Goal: Task Accomplishment & Management: Complete application form

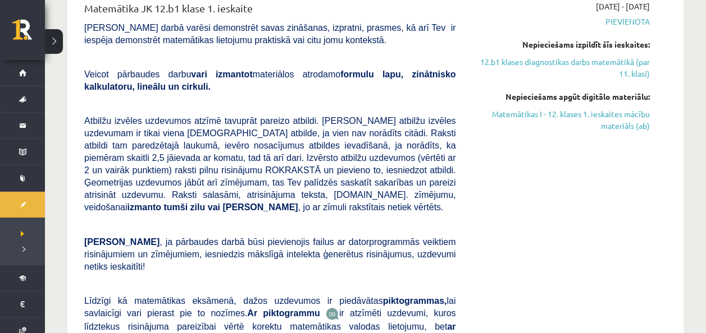
scroll to position [1, 0]
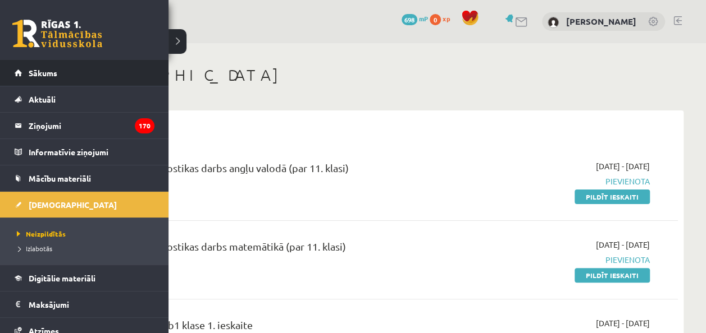
click at [8, 76] on li "Sākums" at bounding box center [84, 73] width 168 height 26
click at [36, 74] on span "Sākums" at bounding box center [43, 73] width 29 height 10
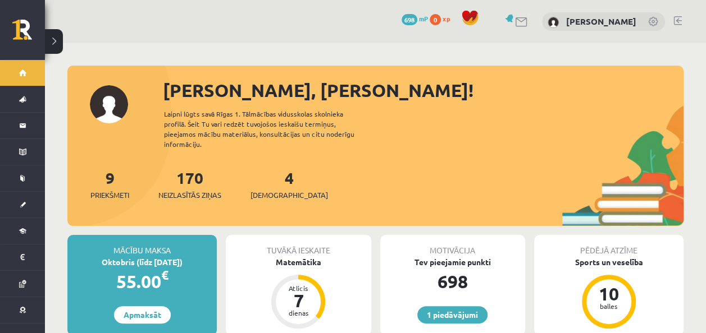
scroll to position [56, 0]
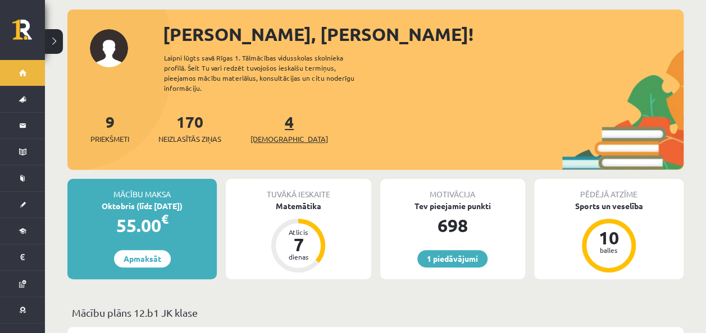
click at [268, 119] on link "4 Ieskaites" at bounding box center [288, 128] width 77 height 33
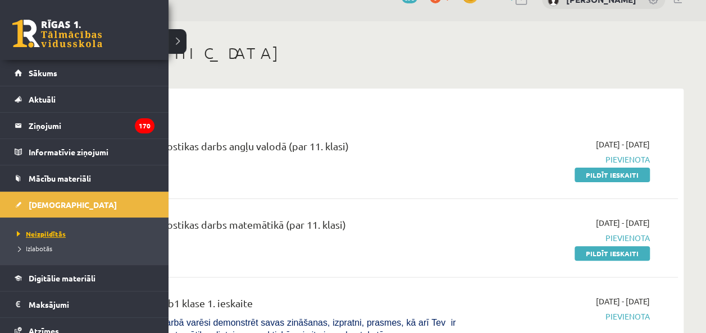
scroll to position [88, 0]
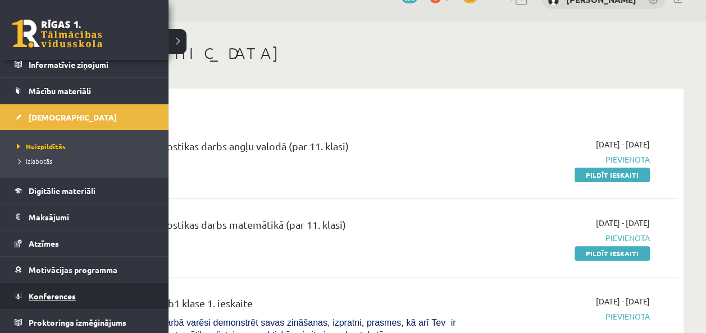
click at [62, 302] on link "Konferences" at bounding box center [85, 296] width 140 height 26
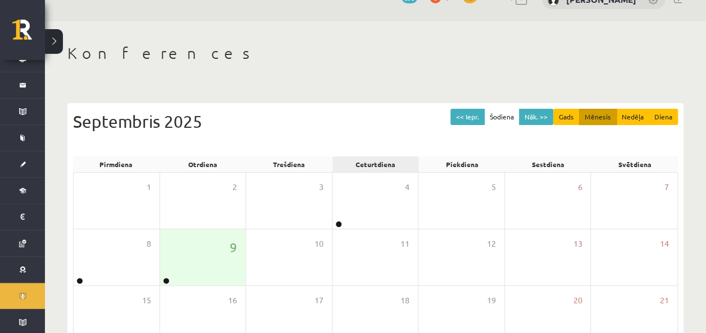
scroll to position [89, 0]
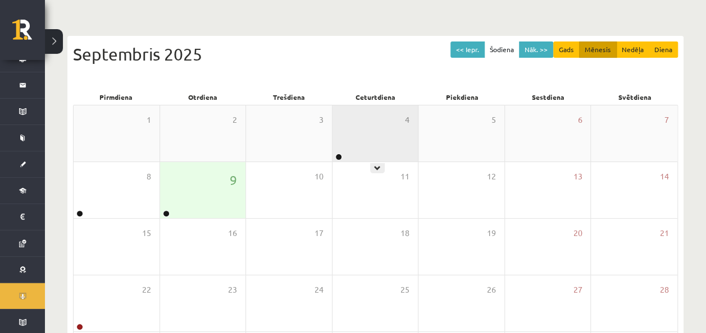
click at [396, 149] on div "4" at bounding box center [375, 134] width 86 height 56
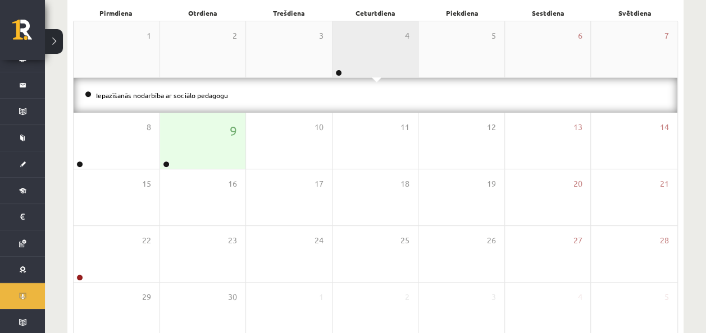
scroll to position [178, 0]
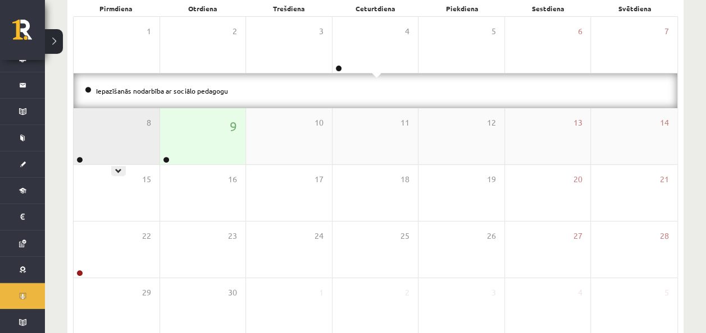
click at [146, 143] on div "8" at bounding box center [117, 136] width 86 height 56
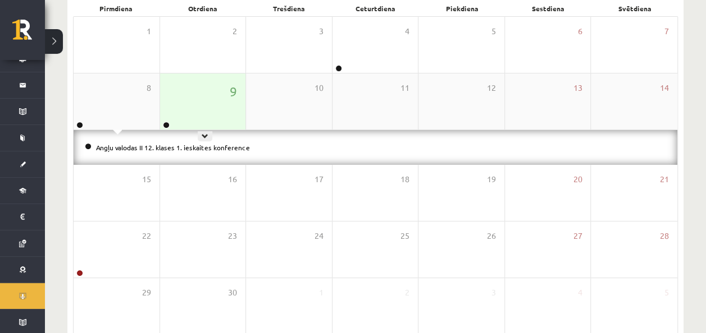
click at [190, 115] on div "9" at bounding box center [203, 102] width 86 height 56
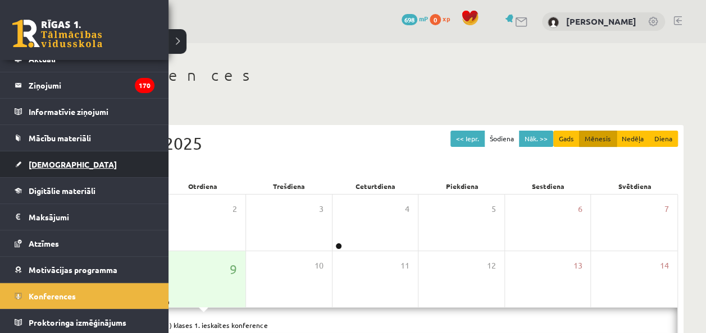
scroll to position [0, 0]
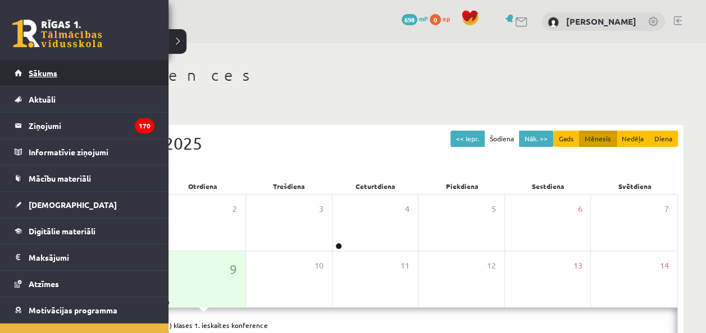
click at [63, 64] on link "Sākums" at bounding box center [85, 73] width 140 height 26
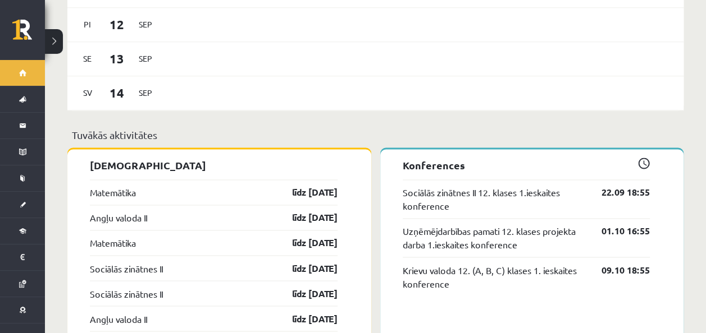
scroll to position [795, 0]
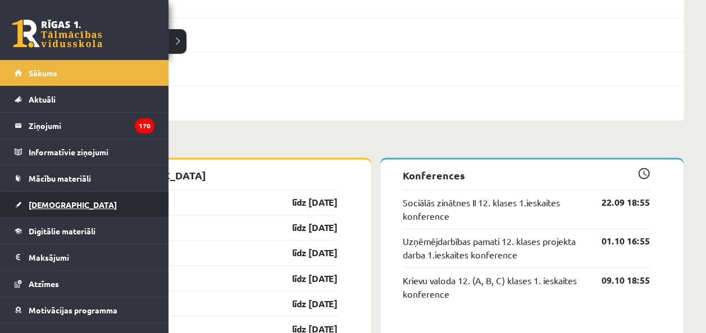
click at [86, 212] on link "[DEMOGRAPHIC_DATA]" at bounding box center [85, 205] width 140 height 26
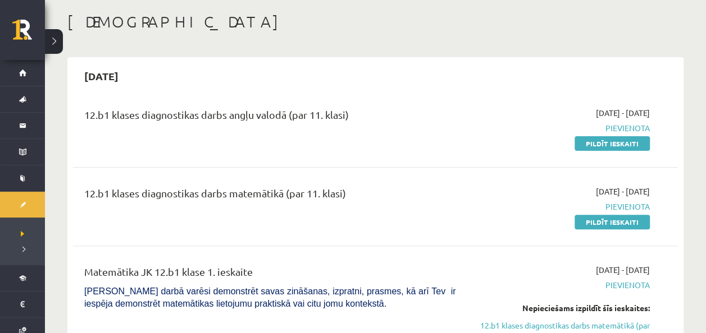
scroll to position [53, 0]
click at [625, 218] on link "Pildīt ieskaiti" at bounding box center [611, 223] width 75 height 15
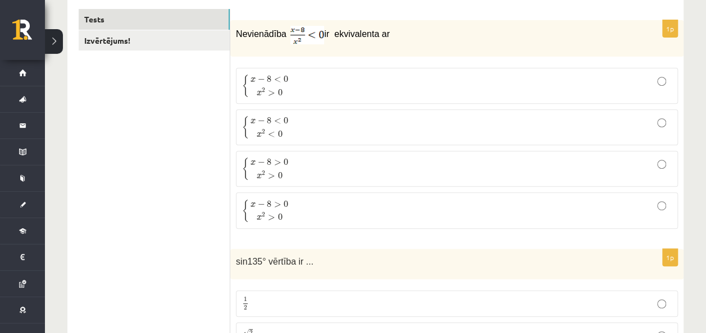
scroll to position [191, 0]
click at [328, 153] on label "{ x − 8 > 0 x 2 > 0 { x − 8 > 0 x 2 > 0" at bounding box center [457, 171] width 442 height 36
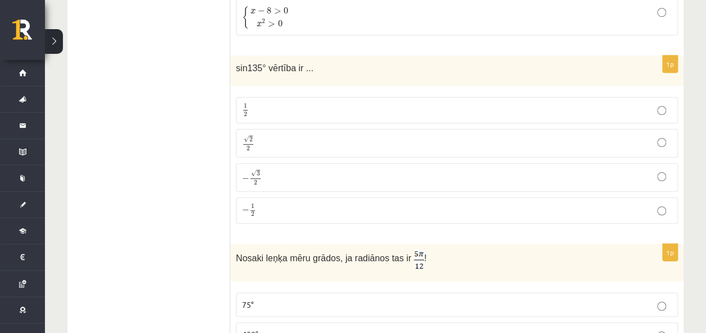
scroll to position [385, 0]
click at [268, 141] on p "√ 2 2 2 2" at bounding box center [456, 144] width 429 height 16
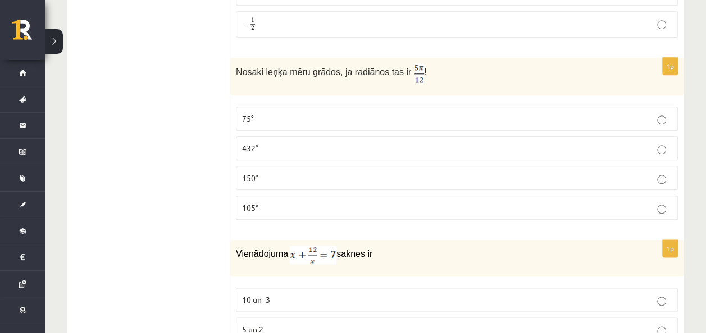
scroll to position [574, 0]
click at [450, 112] on p "75°" at bounding box center [456, 118] width 429 height 12
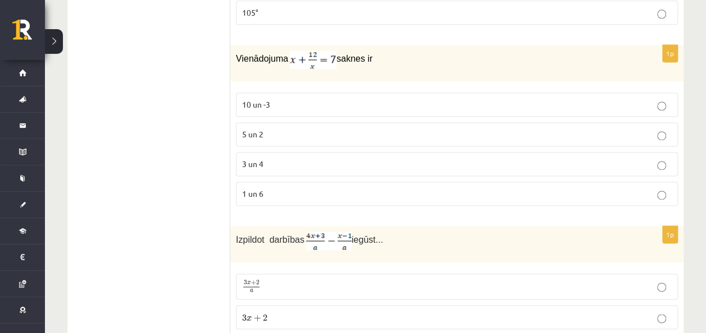
scroll to position [768, 0]
click at [409, 152] on label "3 un 4" at bounding box center [457, 164] width 442 height 24
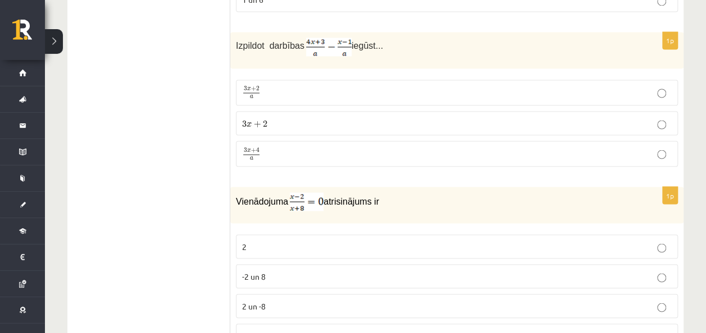
scroll to position [963, 0]
click at [351, 85] on p "3 x + 2 a 3 x + 2 a" at bounding box center [456, 91] width 429 height 13
click at [350, 117] on p "3 x + 2 3 x + 2" at bounding box center [456, 122] width 429 height 12
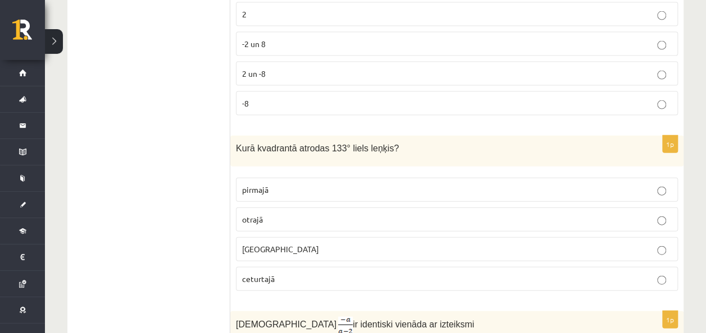
scroll to position [1213, 0]
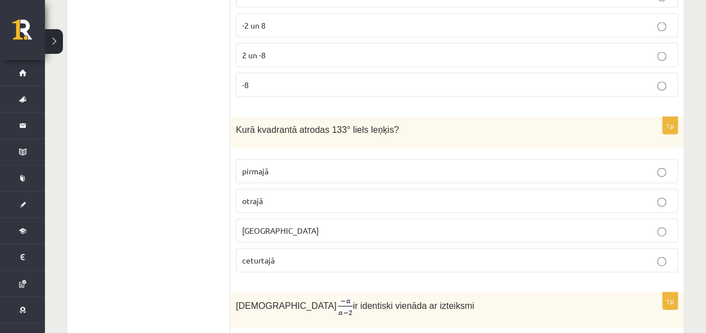
click at [327, 169] on label "pirmajā" at bounding box center [457, 171] width 442 height 24
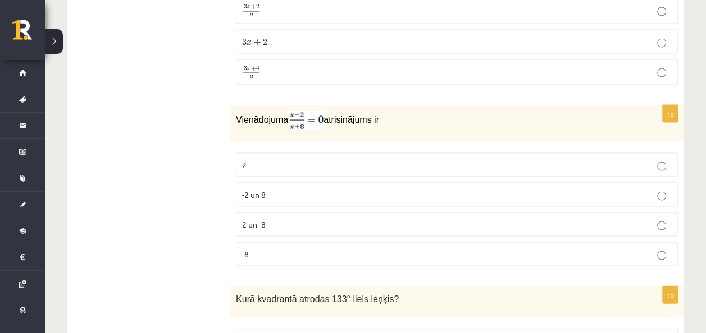
scroll to position [1043, 0]
click at [332, 183] on label "-2 un 8" at bounding box center [457, 195] width 442 height 24
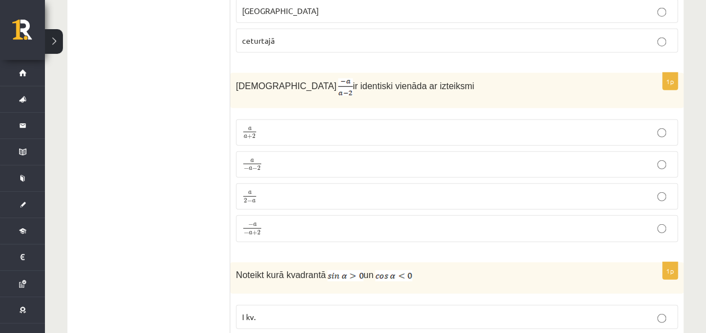
scroll to position [1433, 0]
click at [329, 189] on p "a 2 − a a 2 − a" at bounding box center [456, 196] width 429 height 14
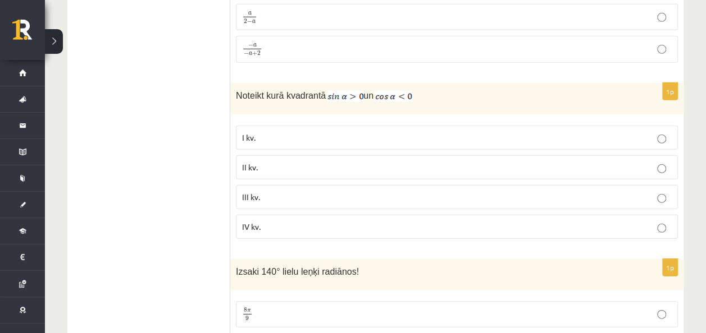
scroll to position [1616, 0]
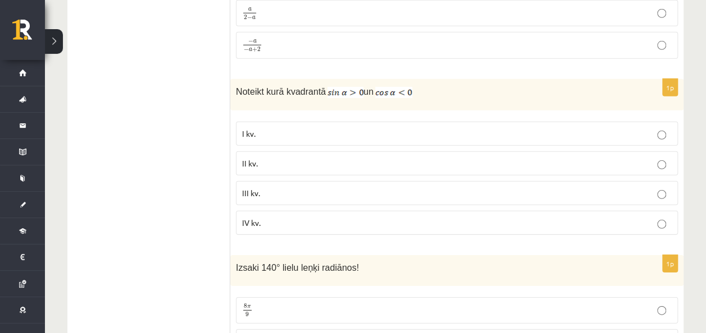
click at [354, 158] on p "II kv." at bounding box center [456, 164] width 429 height 12
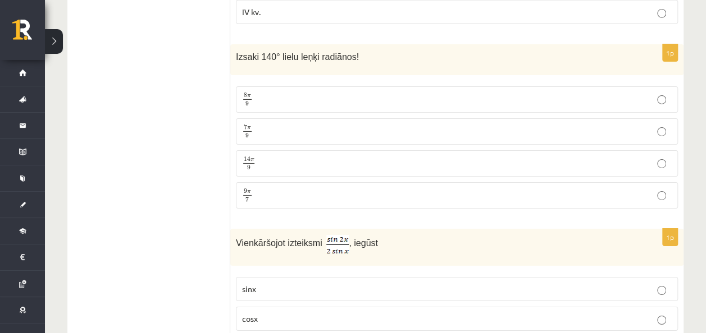
scroll to position [1827, 0]
click at [320, 125] on p "7 π 9 7 π 9" at bounding box center [456, 132] width 429 height 14
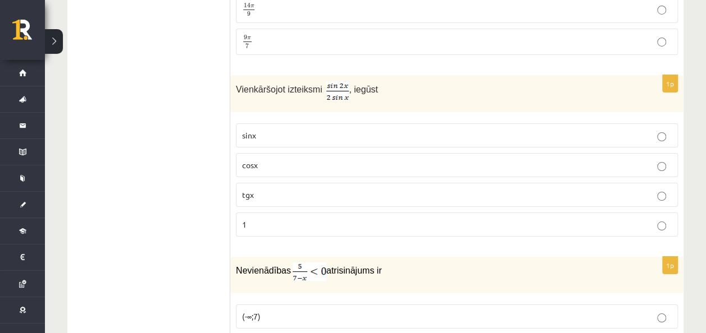
scroll to position [1984, 0]
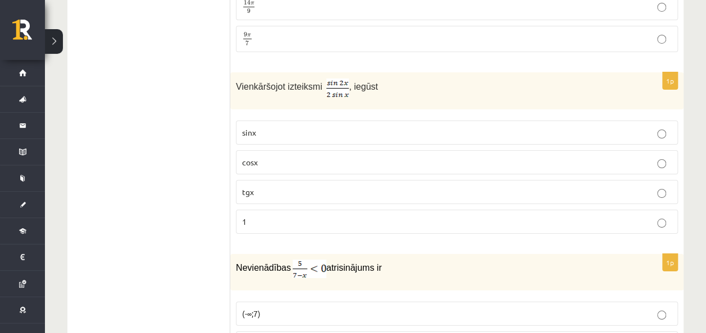
click at [315, 127] on p "sinx" at bounding box center [456, 133] width 429 height 12
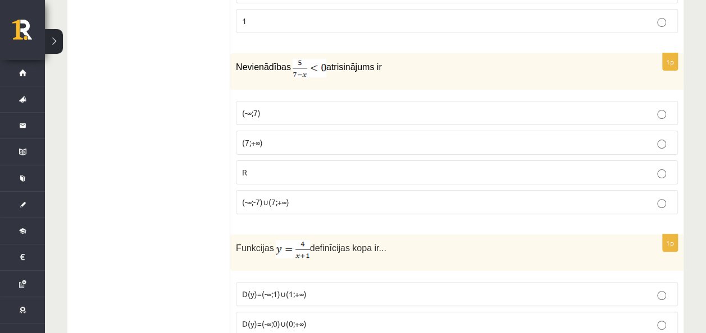
scroll to position [2186, 0]
click at [315, 136] on p "(7;+∞)" at bounding box center [456, 142] width 429 height 12
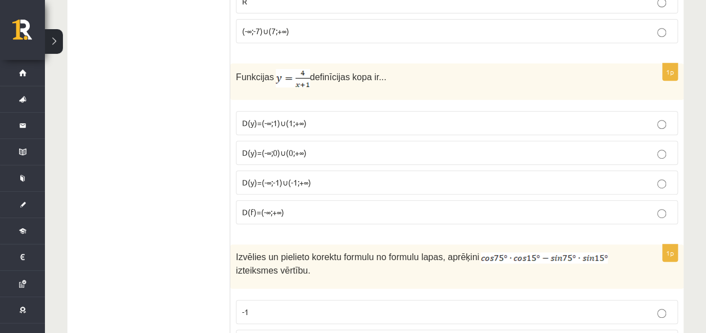
scroll to position [2357, 0]
click at [308, 176] on p "D(y)=(-∞;-1)∪(-1;+∞)" at bounding box center [456, 182] width 429 height 12
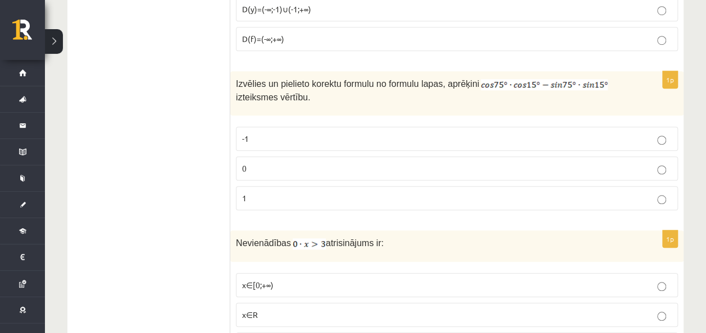
scroll to position [2532, 0]
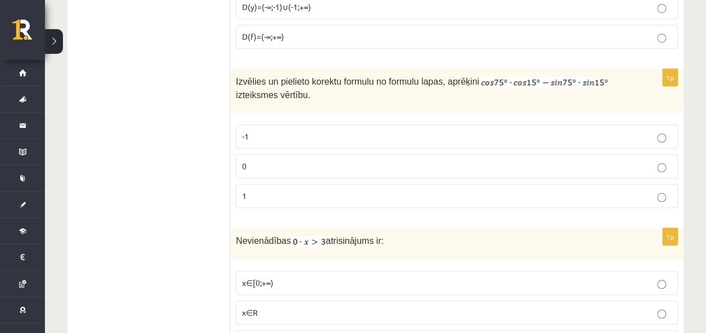
click at [296, 161] on p "0" at bounding box center [456, 167] width 429 height 12
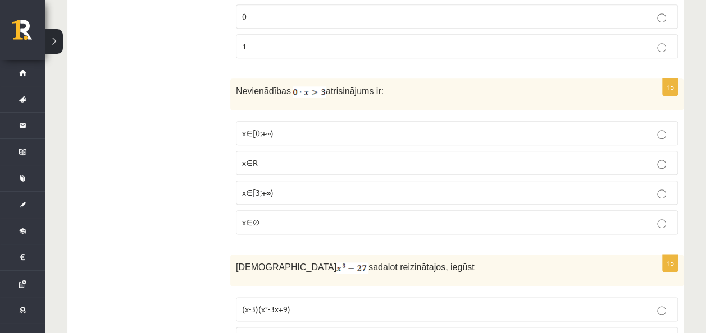
scroll to position [2682, 0]
click at [300, 216] on p "x∈∅" at bounding box center [456, 222] width 429 height 12
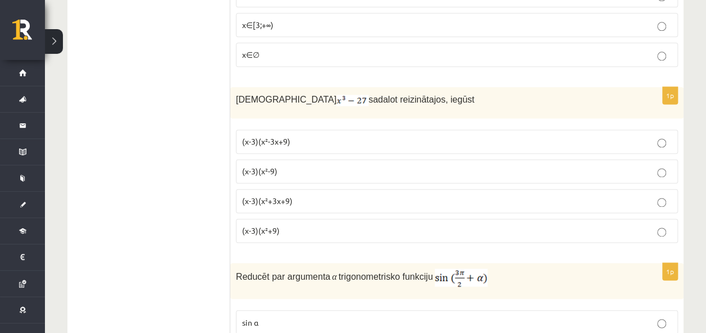
scroll to position [2848, 0]
click at [295, 197] on p "(x-3)(x²+3x+9)" at bounding box center [456, 203] width 429 height 12
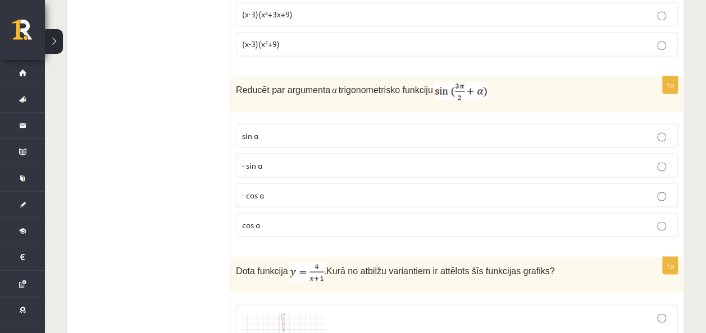
scroll to position [3037, 0]
click at [281, 123] on label "sin⁡ α" at bounding box center [457, 135] width 442 height 24
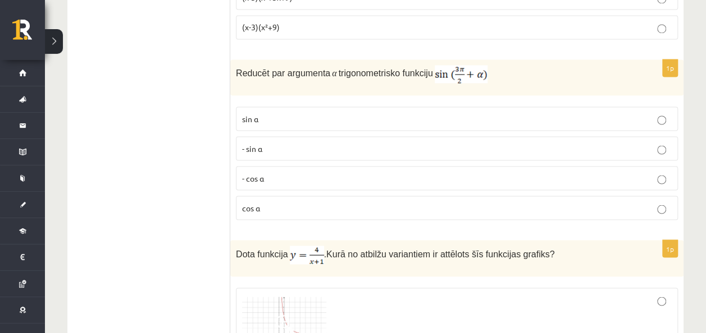
scroll to position [3057, 0]
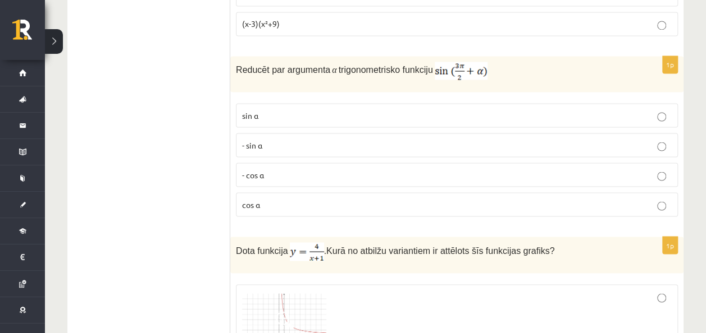
click at [300, 169] on p "- cos ⁡α" at bounding box center [456, 175] width 429 height 12
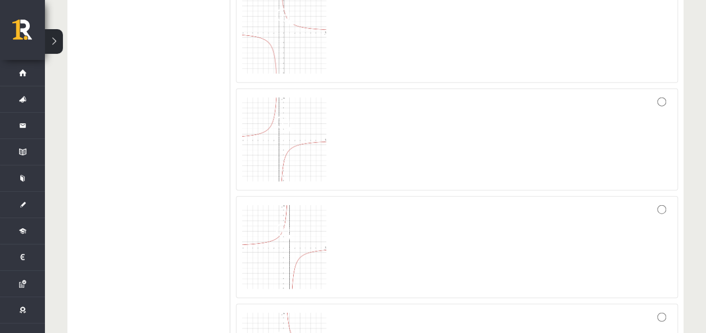
scroll to position [3392, 0]
click at [390, 82] on div at bounding box center [456, 107] width 429 height 90
click at [428, 172] on div at bounding box center [456, 191] width 429 height 90
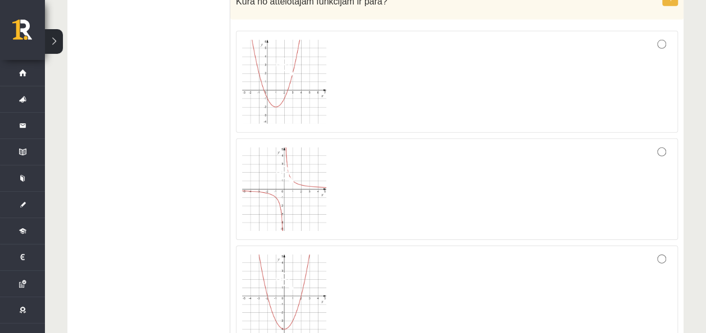
scroll to position [3799, 0]
click at [423, 296] on div at bounding box center [456, 295] width 429 height 89
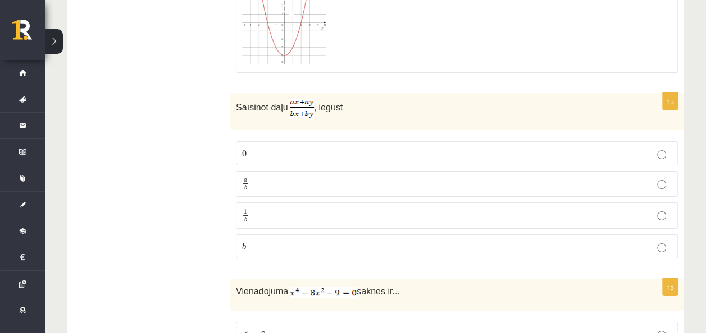
scroll to position [4073, 0]
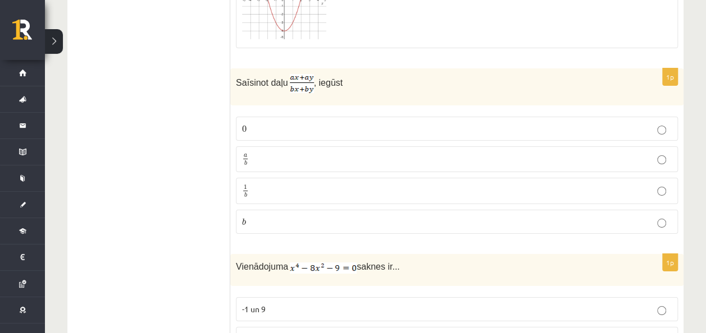
click at [281, 153] on p "a b a b" at bounding box center [456, 160] width 429 height 14
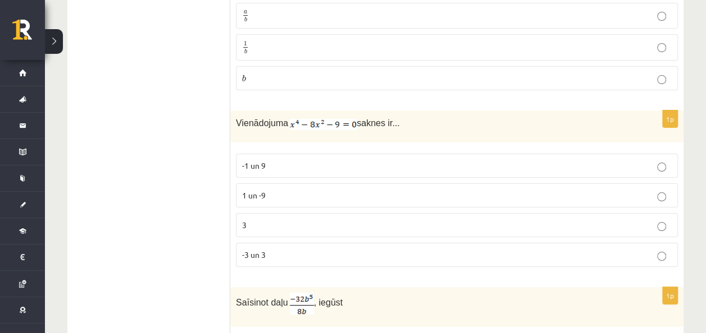
scroll to position [4240, 0]
click at [308, 249] on p "-3 un 3" at bounding box center [456, 255] width 429 height 12
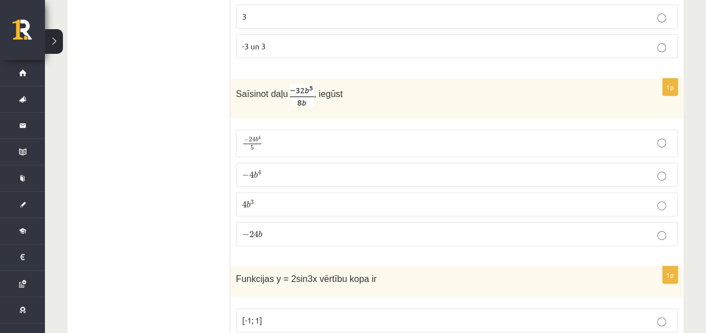
scroll to position [4449, 0]
click at [297, 169] on p "− 4 b 4 − 4 b 4" at bounding box center [456, 175] width 429 height 12
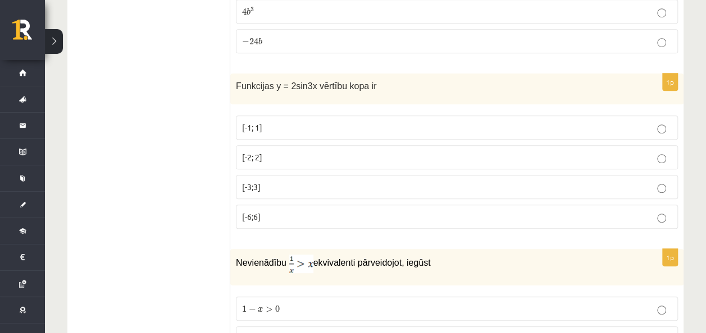
scroll to position [4642, 0]
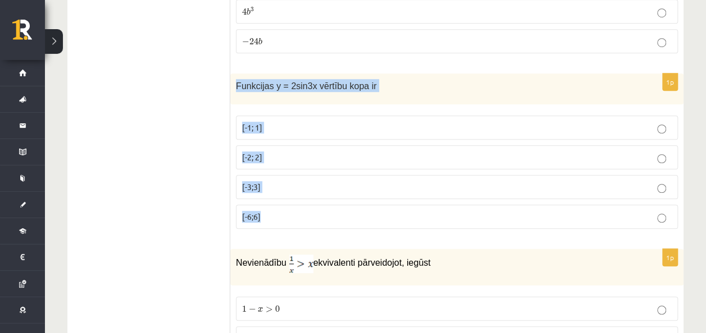
drag, startPoint x: 230, startPoint y: 47, endPoint x: 305, endPoint y: 171, distance: 144.3
click at [305, 171] on div "1p Funkcijas y = 2sin3x vērtību kopa ir [-1; 1] [-2; 2] [-3;3] [-6;6]" at bounding box center [456, 156] width 453 height 164
copy div "Funkcijas y = 2sin3x vērtību kopa ir [-1; 1] [-2; 2] [-3;3] [-6;6]"
click at [294, 145] on label "[-2; 2]" at bounding box center [457, 157] width 442 height 24
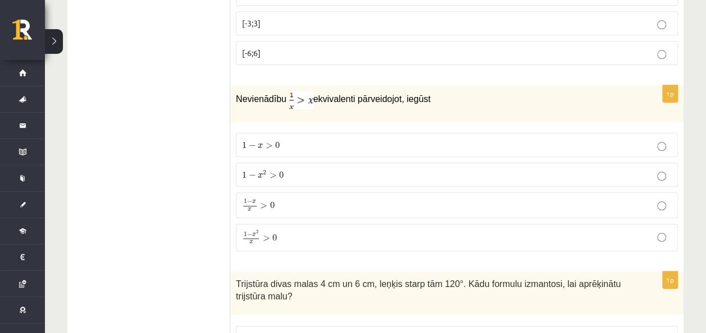
scroll to position [4807, 0]
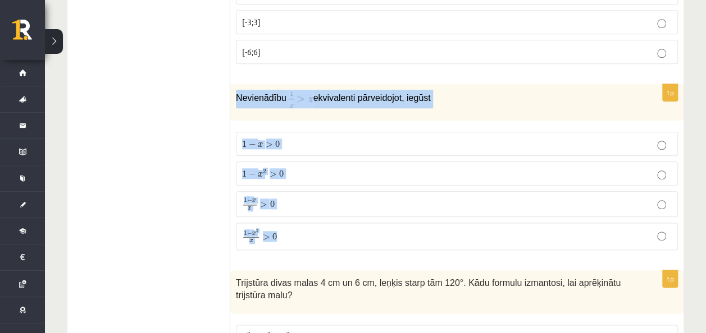
drag, startPoint x: 230, startPoint y: 57, endPoint x: 327, endPoint y: 201, distance: 173.6
click at [327, 201] on div "1p Nevienādību ekvivalenti pārveidojot, iegūst 1 − x > 0 1 − x > 0 1 − x 2 > 0 …" at bounding box center [456, 171] width 453 height 175
copy div "Nevienādību ekvivalenti pārveidojot, iegūst 1 − x > 0 1 − x > 0 1 − x 2 > 0 1 −…"
click at [315, 198] on p "1 − x x > 0 1 − x x > 0" at bounding box center [456, 204] width 429 height 13
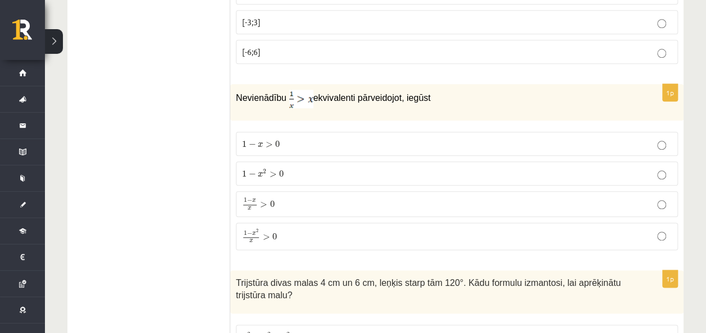
click at [315, 198] on p "1 − x x > 0 1 − x x > 0" at bounding box center [456, 204] width 429 height 13
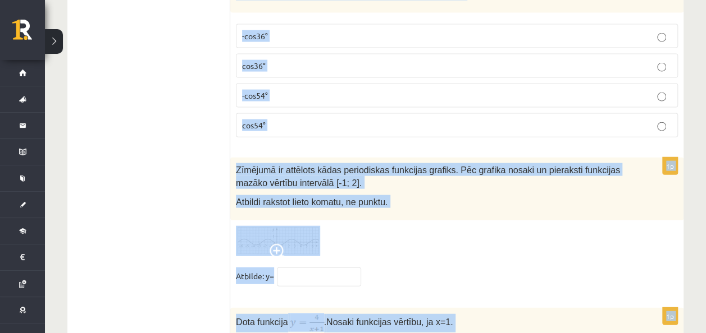
scroll to position [5567, 0]
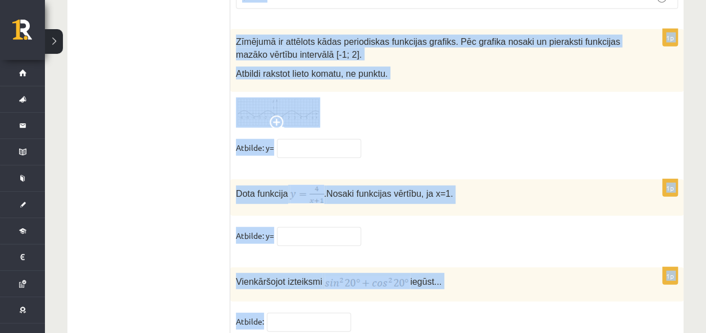
drag, startPoint x: 234, startPoint y: 39, endPoint x: 416, endPoint y: 290, distance: 310.3
copy form "Trijstūra divas malas 4 cm un 6 cm, leņķis starp tām 120°. Kādu formulu izmanto…"
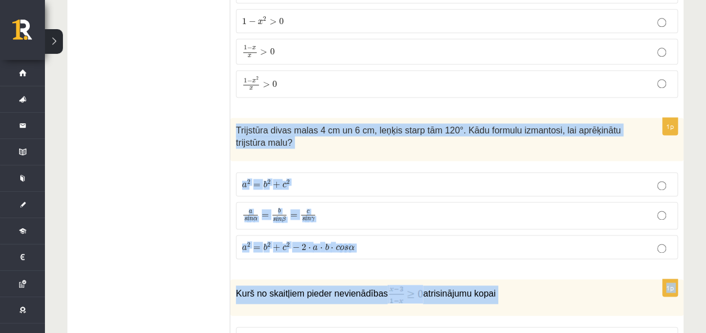
scroll to position [4996, 0]
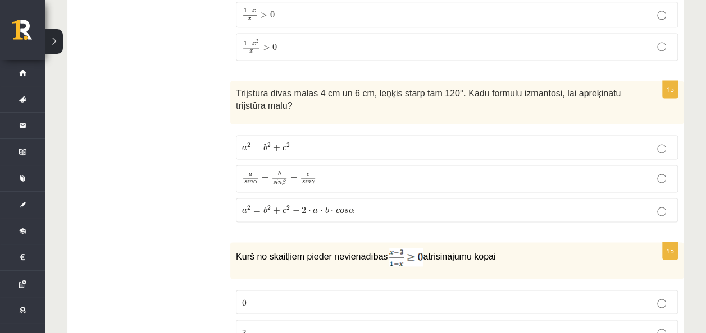
click at [374, 204] on p "a 2 = b 2 + c 2 − 2 ⋅ a ⋅ b ⋅ c o s α a 2 = b 2 + c 2 − 2 ⋅ a ⋅ b ⋅ c o s α" at bounding box center [456, 210] width 429 height 12
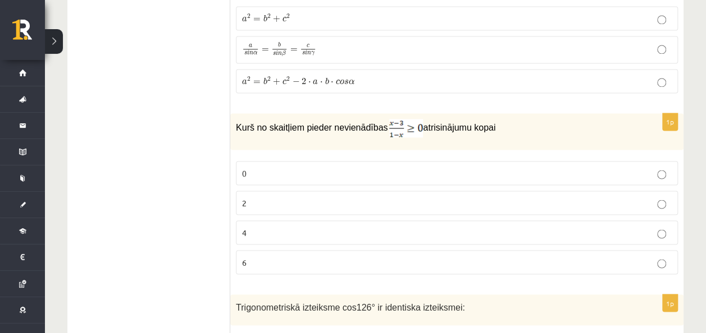
scroll to position [5131, 0]
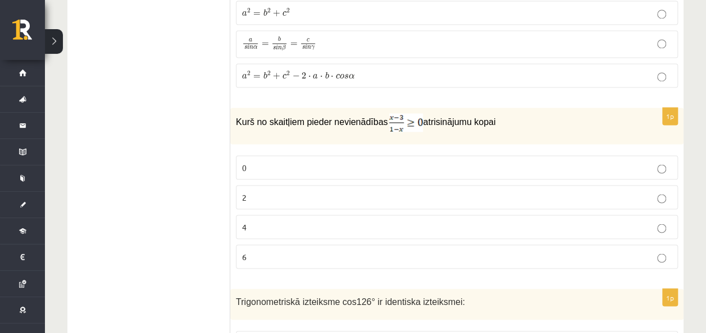
click at [318, 221] on p "4" at bounding box center [456, 227] width 429 height 12
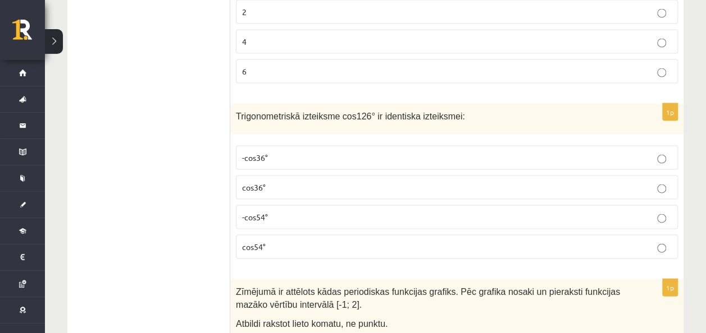
scroll to position [5319, 0]
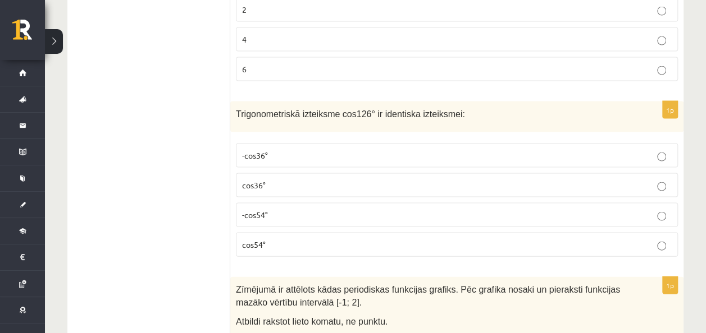
click at [276, 209] on p "-cos54°" at bounding box center [456, 215] width 429 height 12
click at [286, 239] on p "cos54°" at bounding box center [456, 245] width 429 height 12
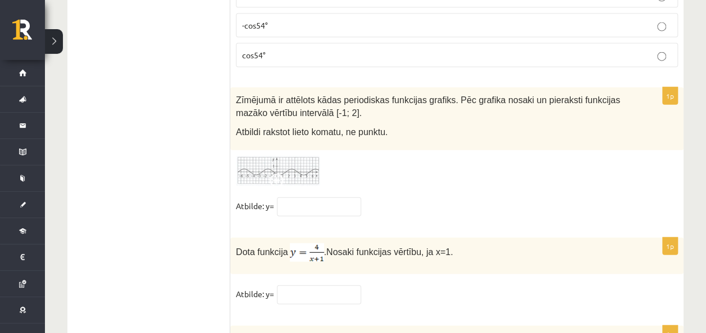
scroll to position [5510, 0]
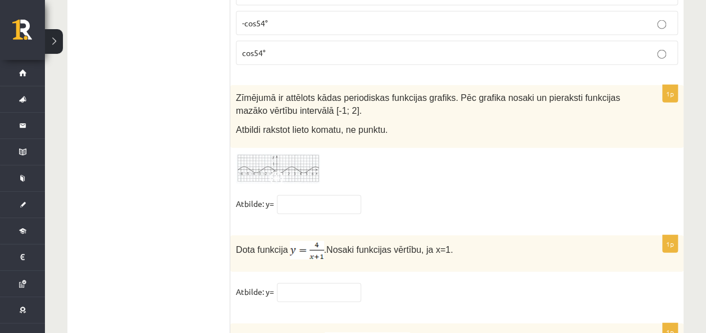
click at [302, 154] on img at bounding box center [278, 169] width 84 height 31
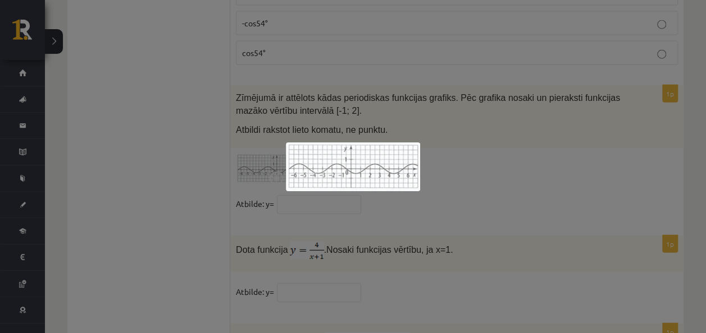
click at [341, 59] on div at bounding box center [353, 166] width 706 height 333
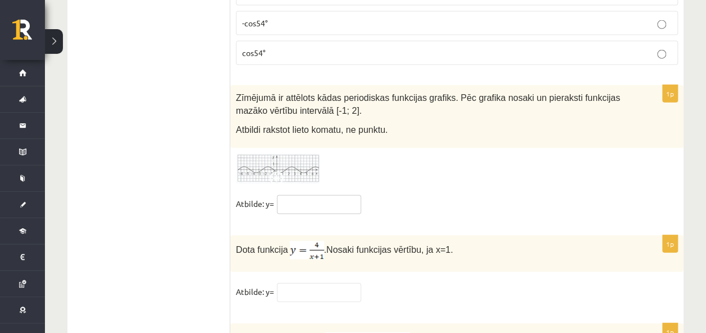
click at [311, 195] on input "text" at bounding box center [319, 204] width 84 height 19
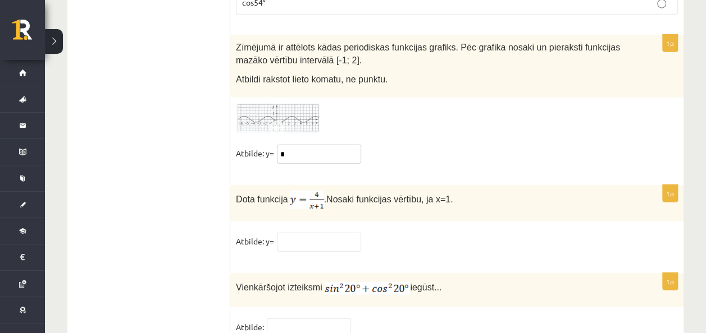
scroll to position [5565, 0]
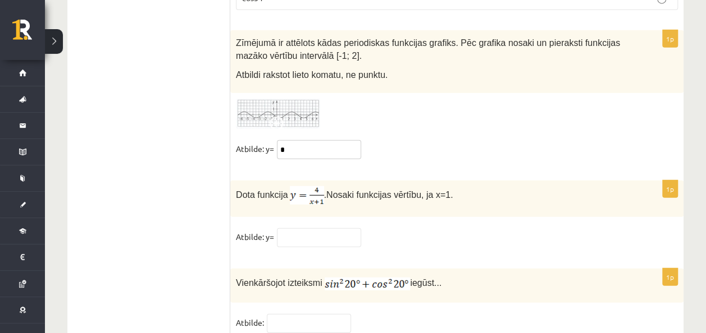
type input "*"
click at [315, 228] on input "text" at bounding box center [319, 237] width 84 height 19
type input "*"
click at [304, 314] on input "text" at bounding box center [309, 323] width 84 height 19
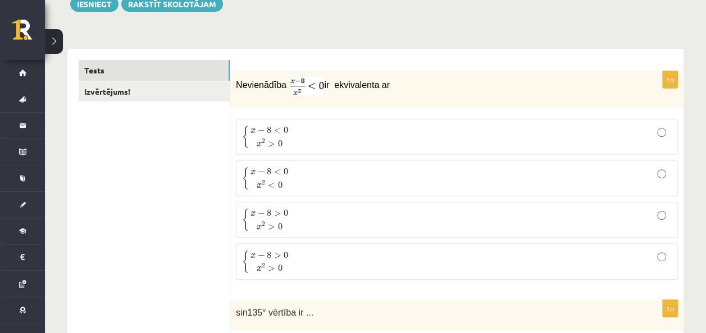
scroll to position [0, 0]
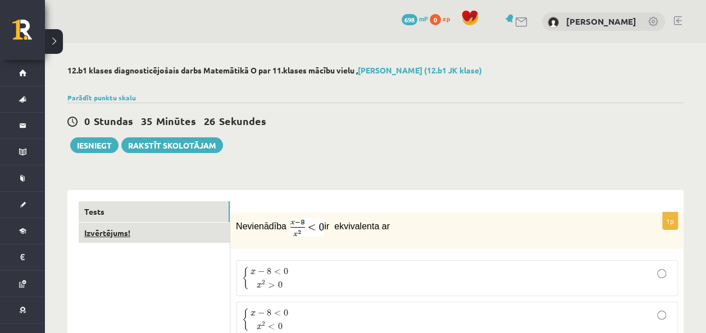
type input "*"
click at [182, 236] on link "Izvērtējums!" at bounding box center [154, 233] width 151 height 21
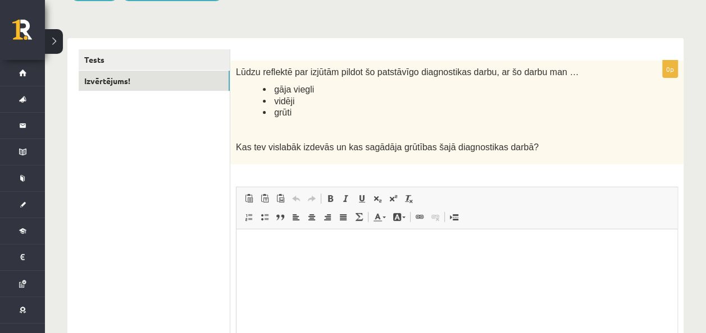
scroll to position [196, 0]
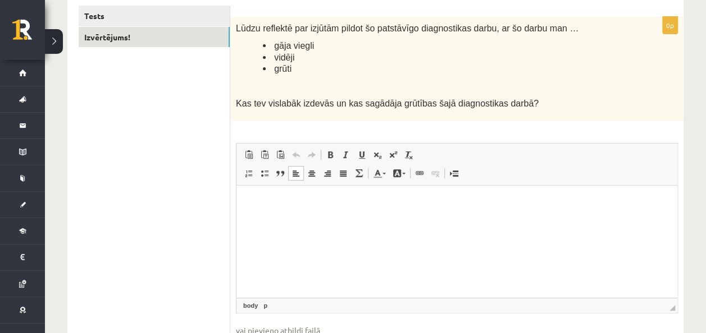
click at [294, 196] on html at bounding box center [456, 203] width 441 height 34
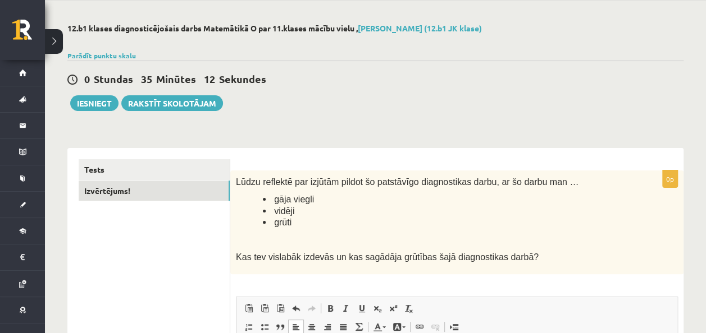
scroll to position [0, 0]
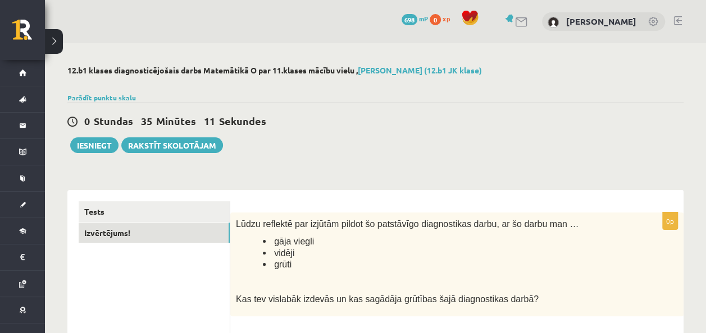
click at [113, 138] on div "Iesniegt Rakstīt skolotājam" at bounding box center [144, 146] width 155 height 16
click at [106, 140] on button "Iesniegt" at bounding box center [94, 146] width 48 height 16
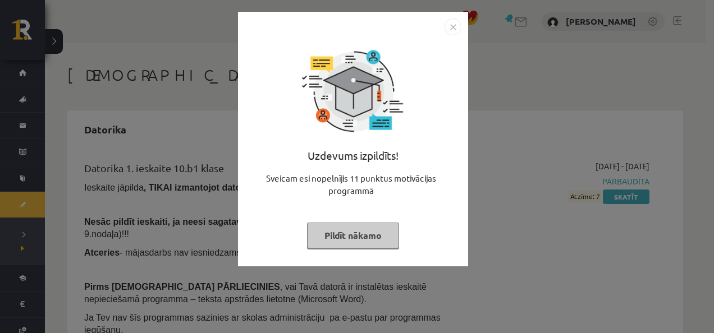
click at [372, 246] on button "Pildīt nākamo" at bounding box center [353, 236] width 92 height 26
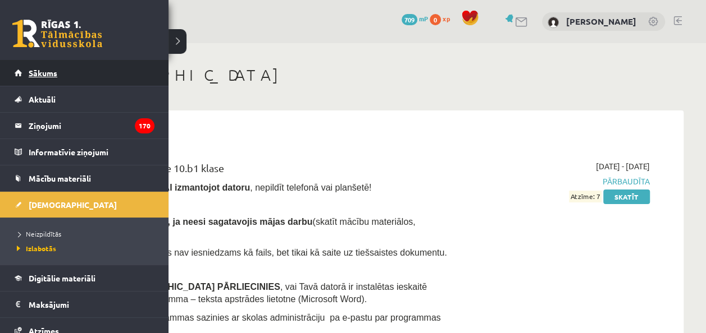
click at [72, 70] on link "Sākums" at bounding box center [85, 73] width 140 height 26
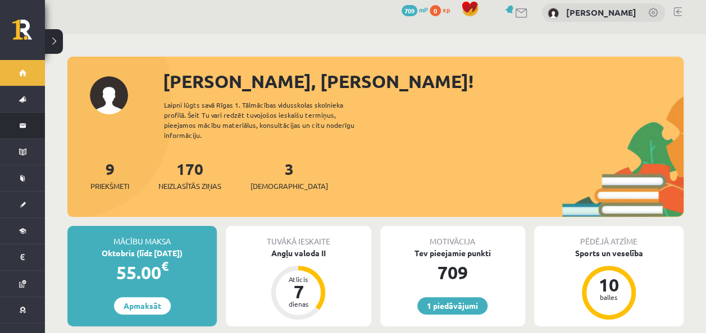
scroll to position [7, 0]
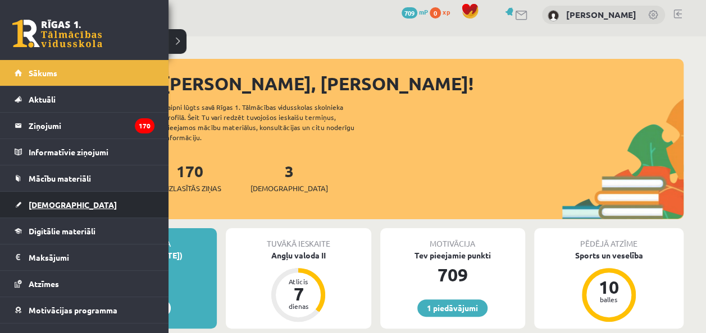
click at [46, 198] on link "[DEMOGRAPHIC_DATA]" at bounding box center [85, 205] width 140 height 26
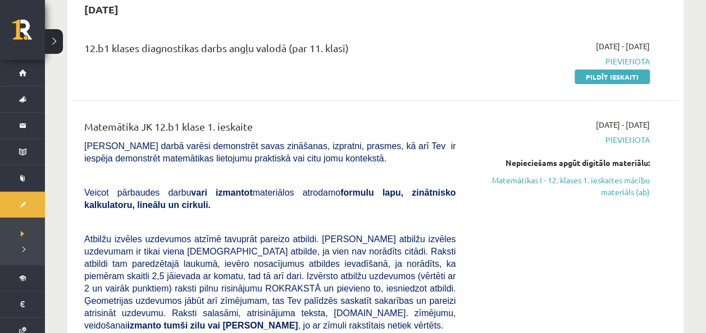
scroll to position [118, 0]
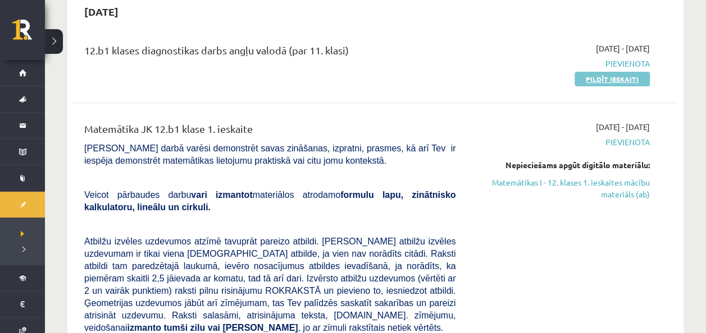
click at [597, 79] on link "Pildīt ieskaiti" at bounding box center [611, 79] width 75 height 15
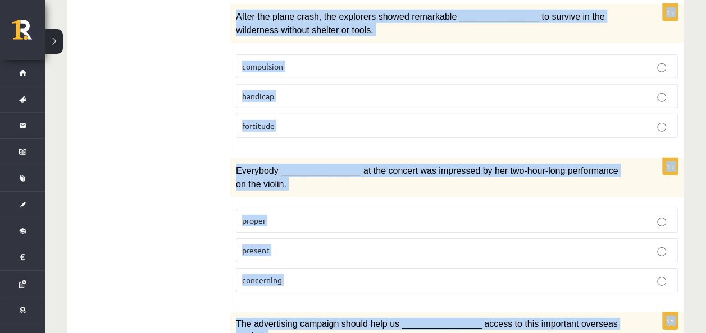
scroll to position [1802, 0]
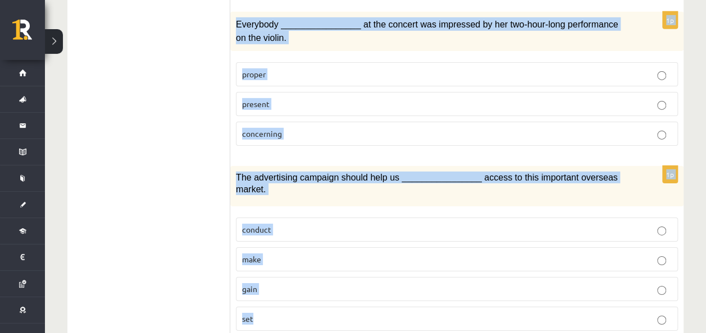
drag, startPoint x: 239, startPoint y: 44, endPoint x: 414, endPoint y: 355, distance: 357.1
copy form "Loremi dol sitamet consect. 4a E’se doei ________________ te incid utl etd, mag…"
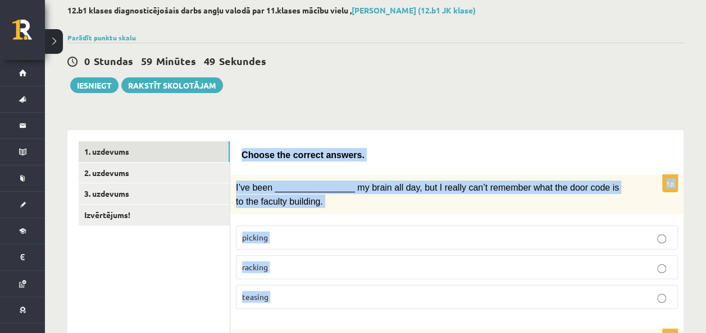
scroll to position [0, 0]
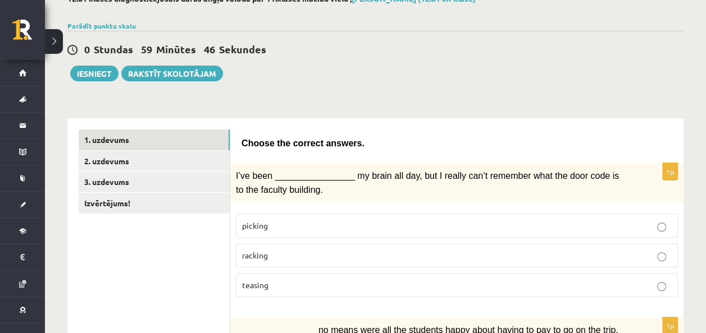
scroll to position [72, 0]
click at [285, 280] on p "teasing" at bounding box center [456, 285] width 429 height 12
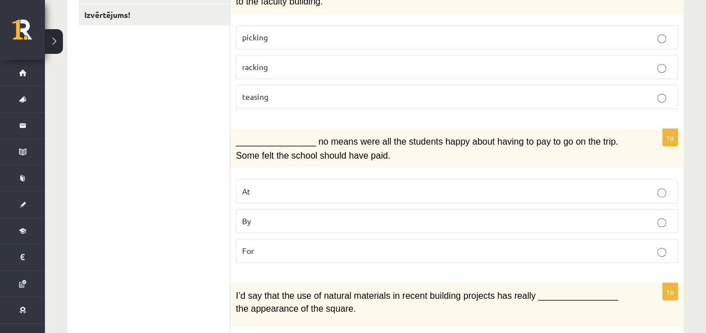
scroll to position [263, 0]
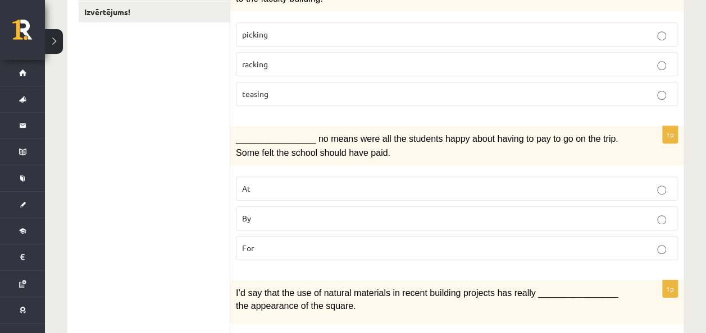
click at [290, 242] on p "For" at bounding box center [456, 248] width 429 height 12
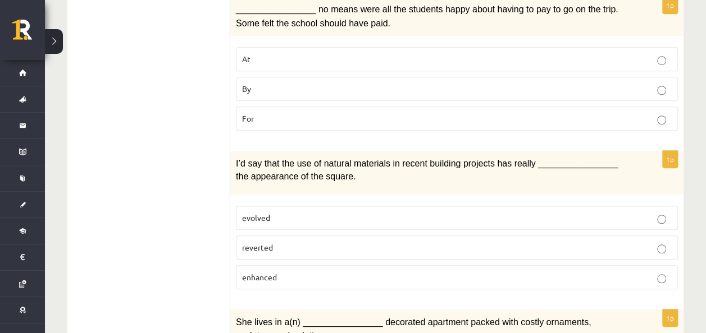
scroll to position [396, 0]
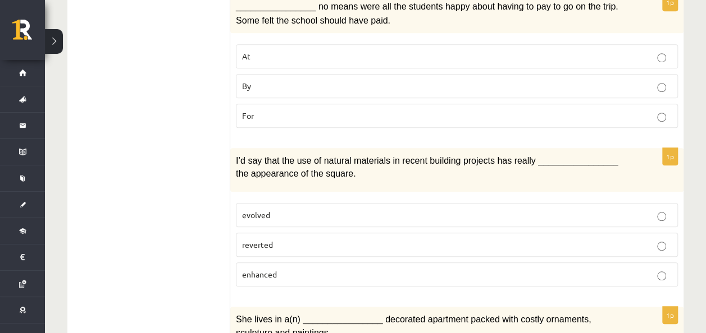
click at [303, 213] on p "evolved" at bounding box center [456, 215] width 429 height 12
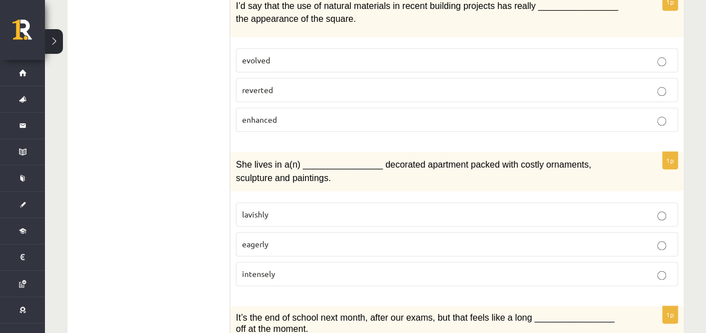
scroll to position [555, 0]
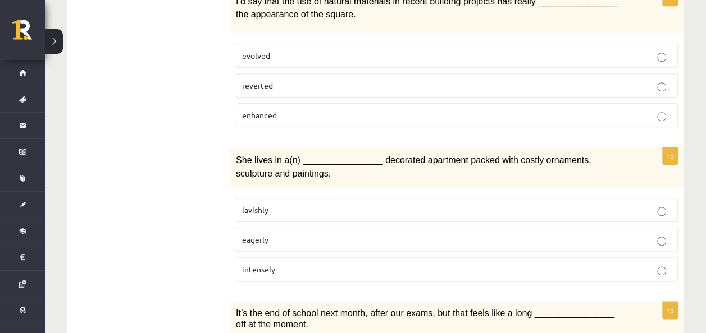
click at [287, 264] on p "intensely" at bounding box center [456, 270] width 429 height 12
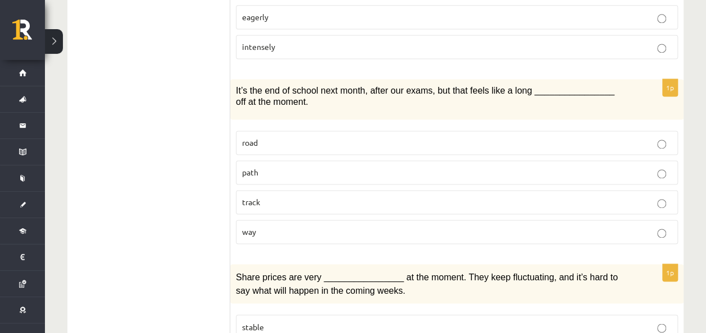
scroll to position [780, 0]
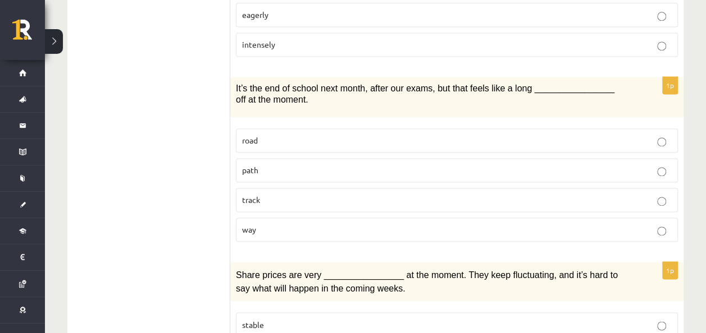
click at [291, 194] on p "track" at bounding box center [456, 200] width 429 height 12
click at [288, 164] on p "path" at bounding box center [456, 170] width 429 height 12
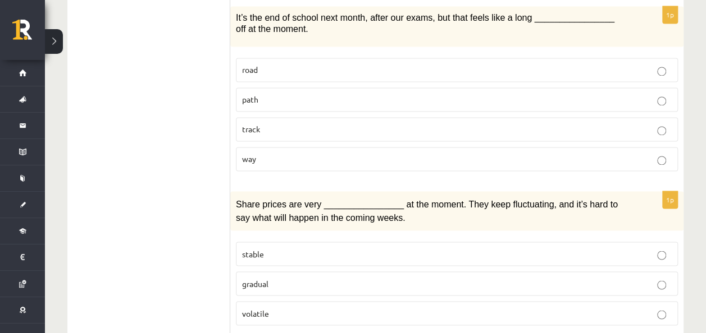
scroll to position [853, 0]
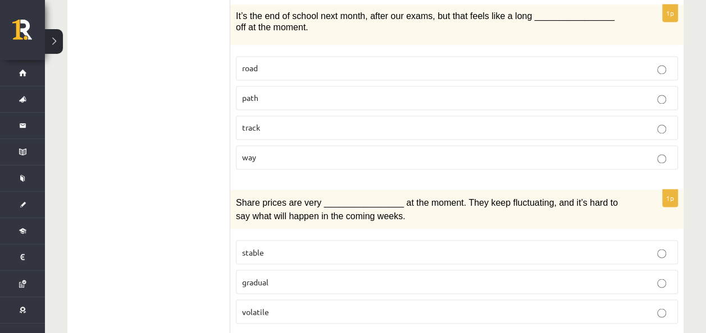
click at [272, 122] on p "track" at bounding box center [456, 128] width 429 height 12
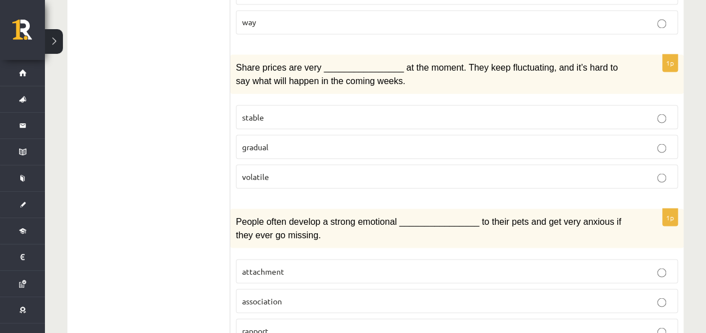
scroll to position [988, 0]
click at [267, 141] on label "gradual" at bounding box center [457, 146] width 442 height 24
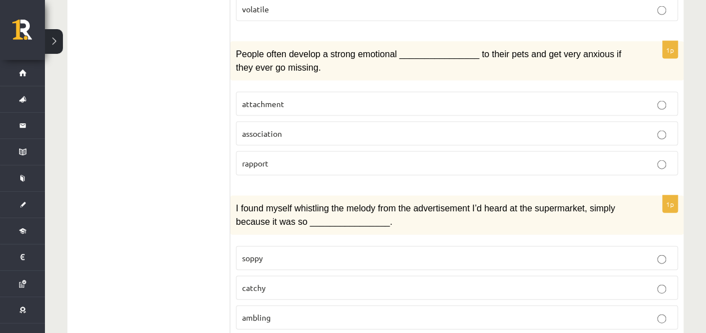
scroll to position [1156, 0]
click at [312, 98] on p "attachment" at bounding box center [456, 104] width 429 height 12
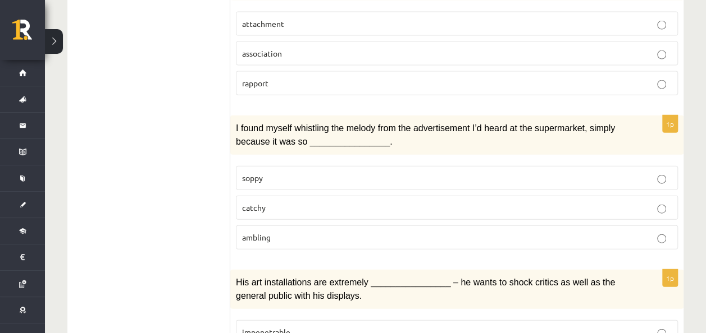
scroll to position [1236, 0]
click at [287, 201] on p "catchy" at bounding box center [456, 207] width 429 height 12
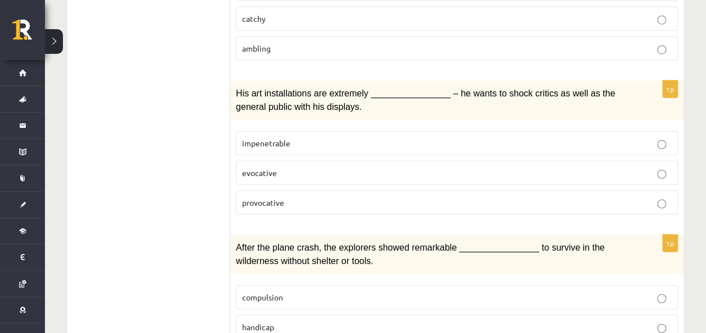
scroll to position [1425, 0]
click at [287, 196] on p "provocative" at bounding box center [456, 202] width 429 height 12
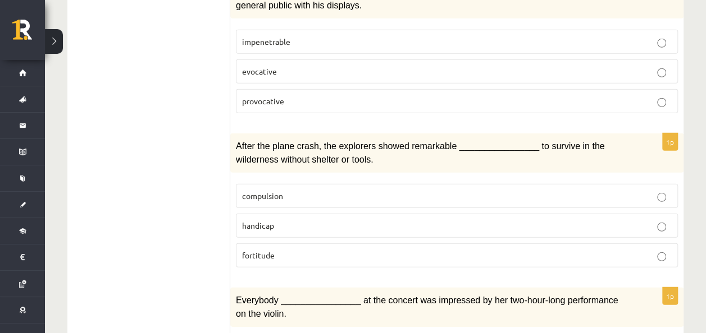
scroll to position [1530, 0]
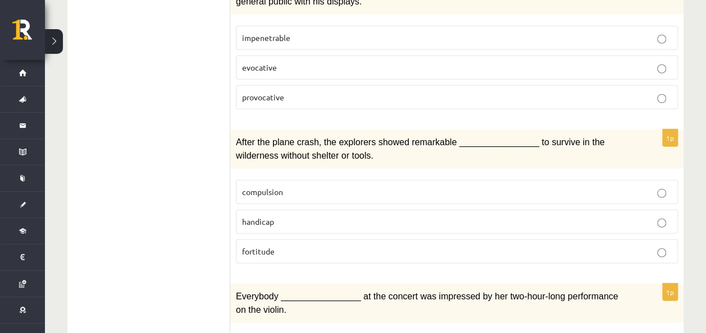
click at [277, 180] on label "compulsion" at bounding box center [457, 192] width 442 height 24
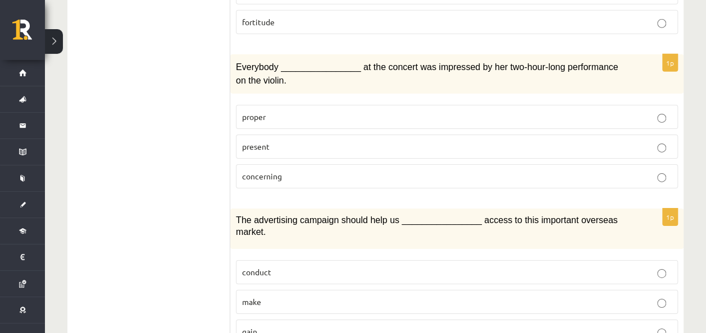
scroll to position [1760, 0]
click at [297, 140] on p "present" at bounding box center [456, 146] width 429 height 12
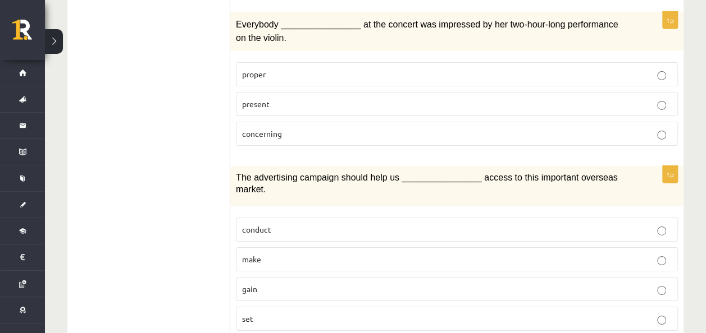
click at [307, 283] on p "gain" at bounding box center [456, 289] width 429 height 12
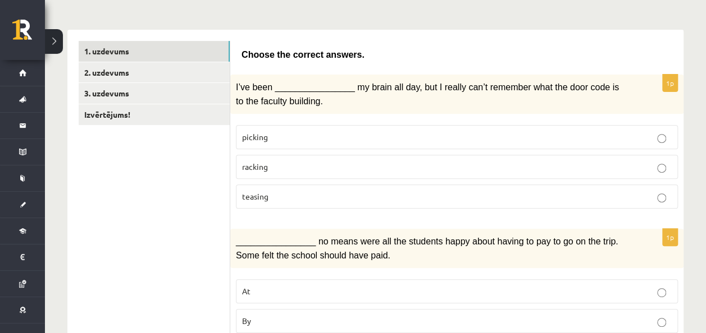
scroll to position [165, 0]
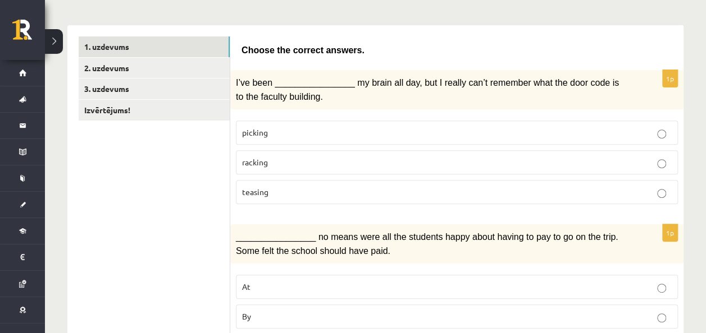
click at [312, 162] on p "racking" at bounding box center [456, 163] width 429 height 12
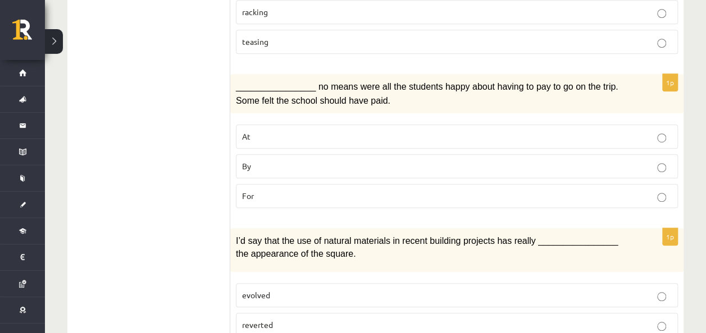
scroll to position [323, 0]
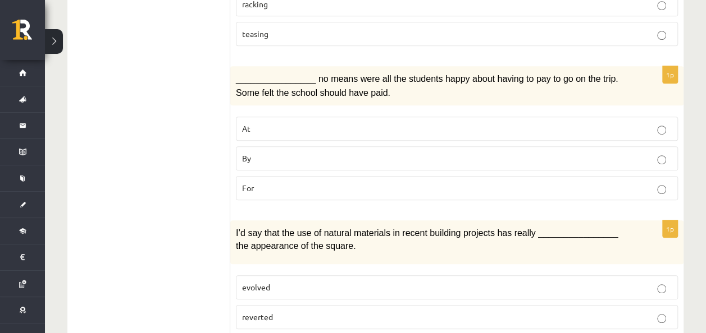
click at [314, 155] on p "By" at bounding box center [456, 159] width 429 height 12
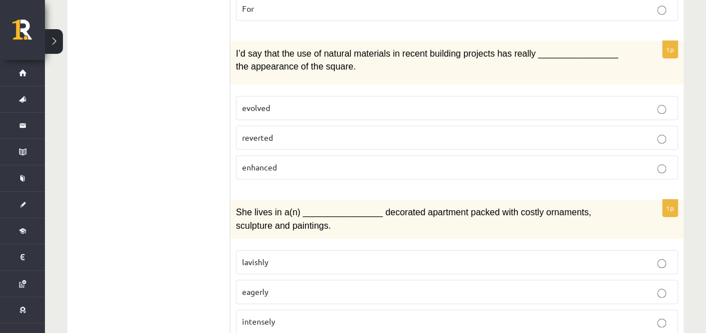
scroll to position [506, 0]
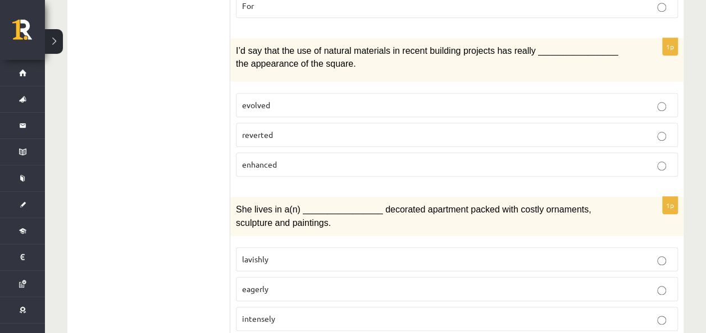
click at [282, 159] on p "enhanced" at bounding box center [456, 165] width 429 height 12
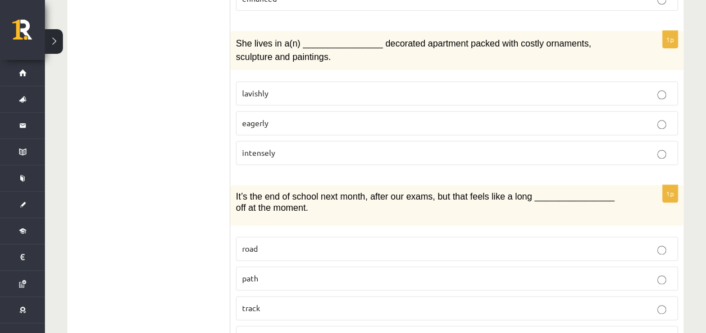
scroll to position [673, 0]
click at [311, 87] on p "lavishly" at bounding box center [456, 92] width 429 height 12
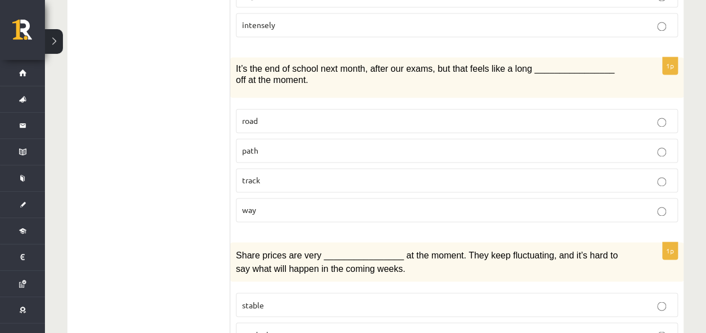
scroll to position [803, 0]
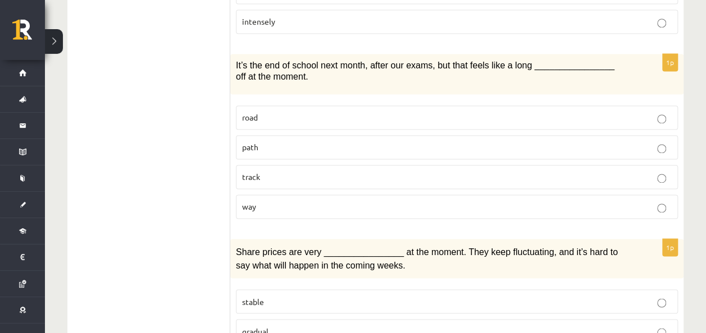
click at [323, 201] on p "way" at bounding box center [456, 207] width 429 height 12
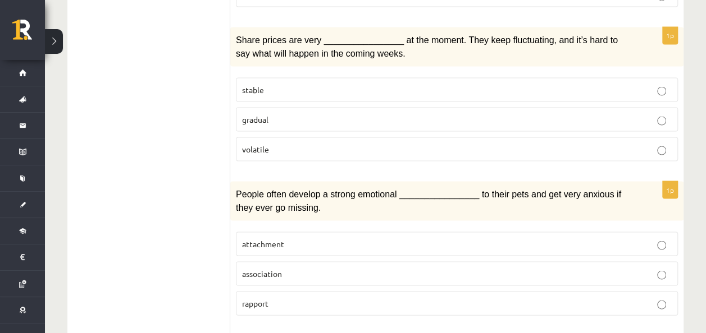
scroll to position [1016, 0]
click at [370, 143] on p "volatile" at bounding box center [456, 149] width 429 height 12
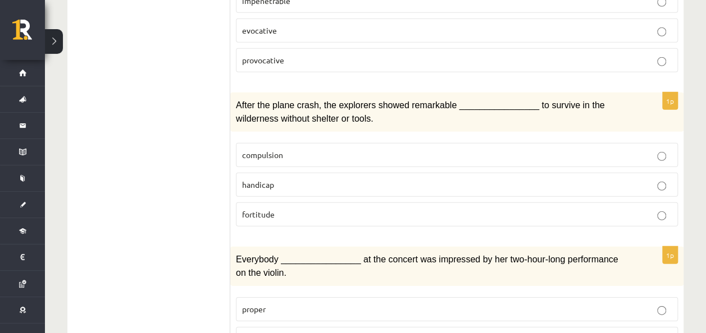
scroll to position [1568, 0]
click at [277, 208] on p "fortitude" at bounding box center [456, 214] width 429 height 12
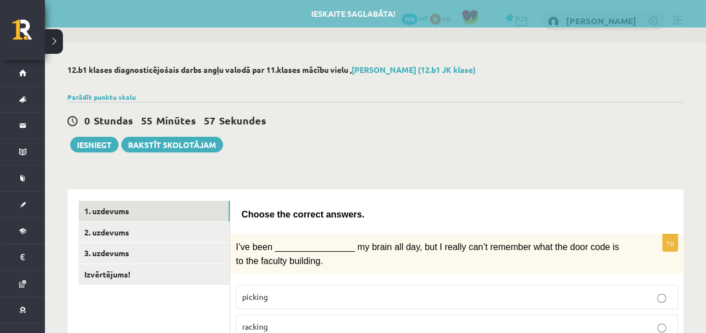
scroll to position [0, 0]
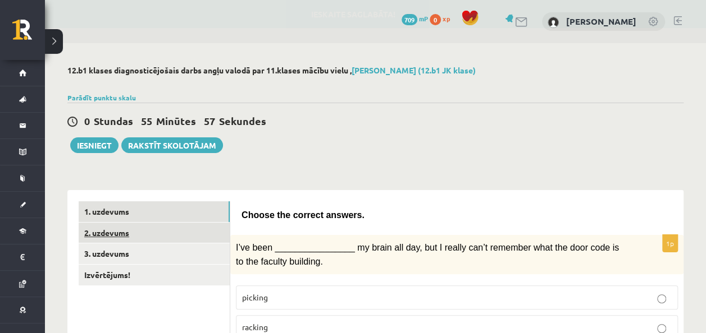
click at [177, 227] on link "2. uzdevums" at bounding box center [154, 233] width 151 height 21
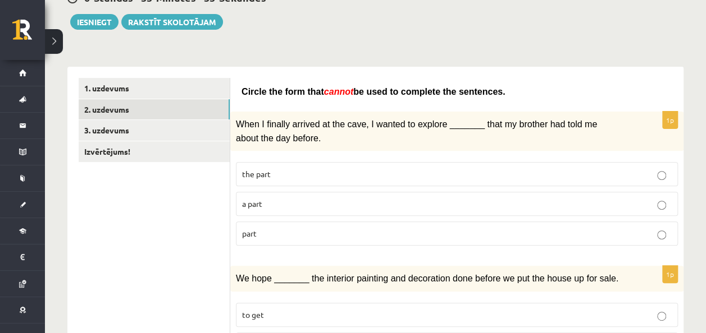
scroll to position [126, 0]
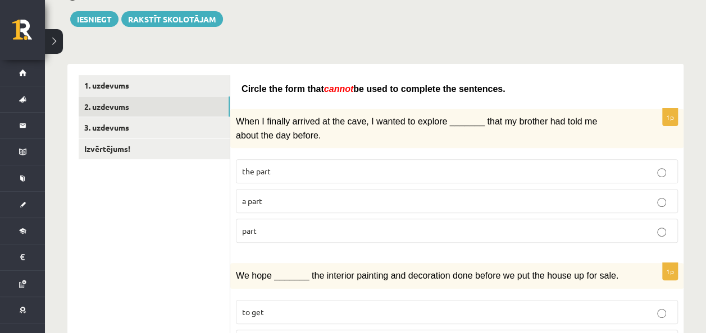
click at [348, 200] on p "a part" at bounding box center [456, 201] width 429 height 12
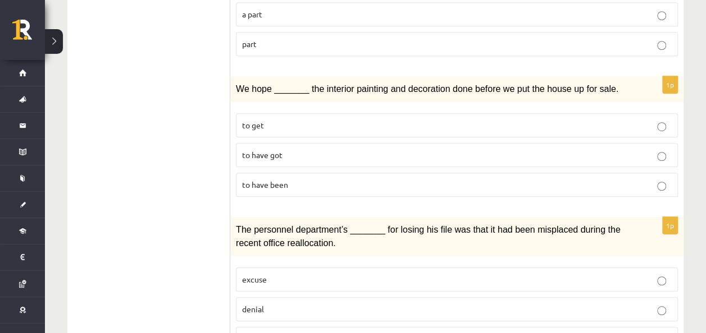
scroll to position [318, 0]
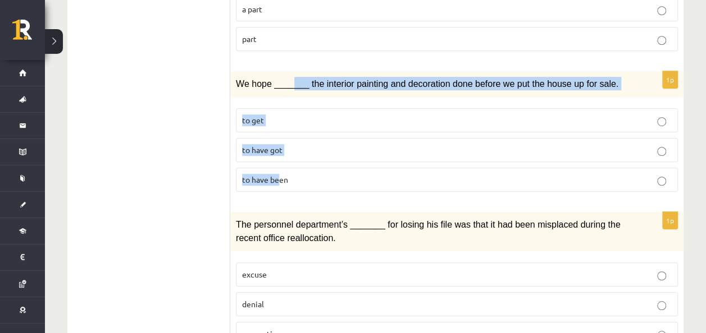
drag, startPoint x: 289, startPoint y: 89, endPoint x: 278, endPoint y: 181, distance: 92.7
click at [278, 181] on div "1p We hope _______ the interior painting and decoration done before we put the …" at bounding box center [456, 136] width 453 height 130
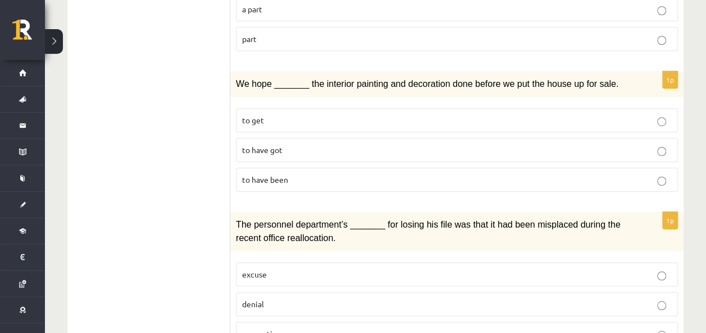
click at [291, 108] on label "to get" at bounding box center [457, 120] width 442 height 24
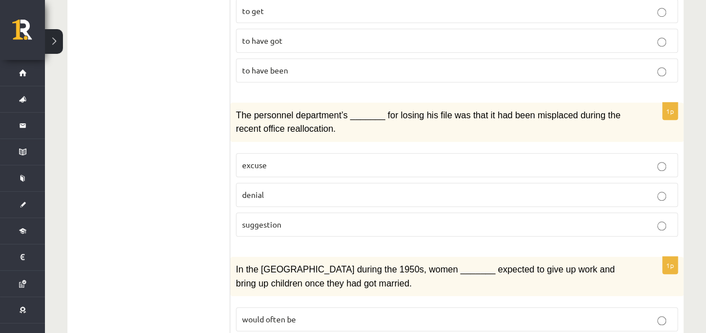
scroll to position [430, 0]
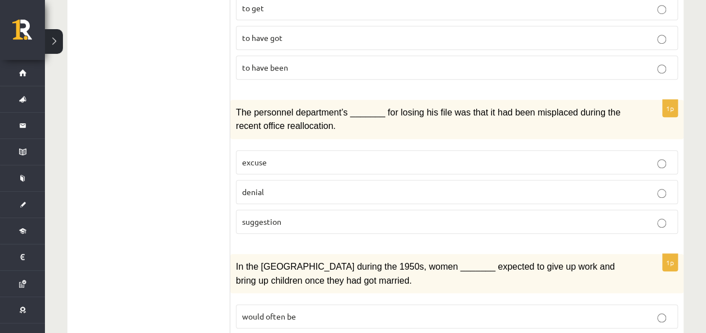
click at [291, 108] on span "The personnel department’s _______ for losing his file was that it had been mis…" at bounding box center [428, 119] width 384 height 23
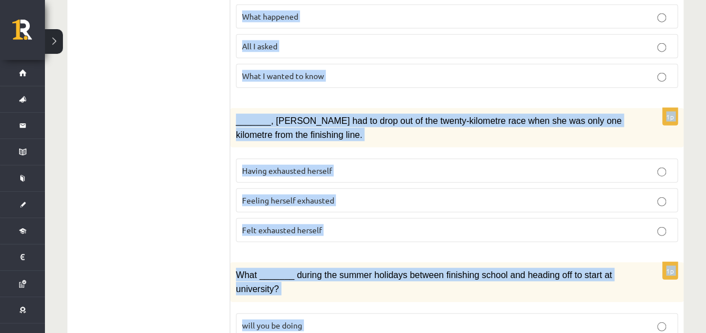
scroll to position [1416, 0]
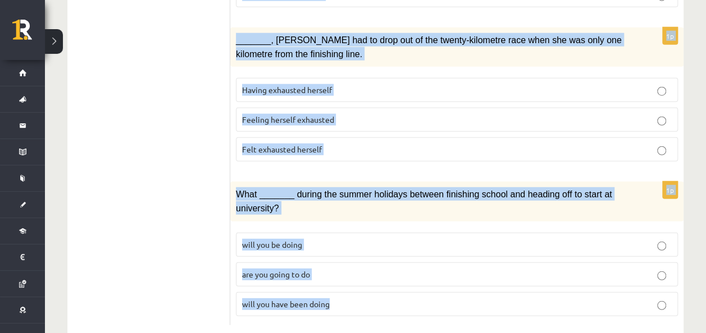
drag, startPoint x: 230, startPoint y: 244, endPoint x: 390, endPoint y: 280, distance: 163.9
copy form "When I finally arrived at the cave, I wanted to explore _______ that my brother…"
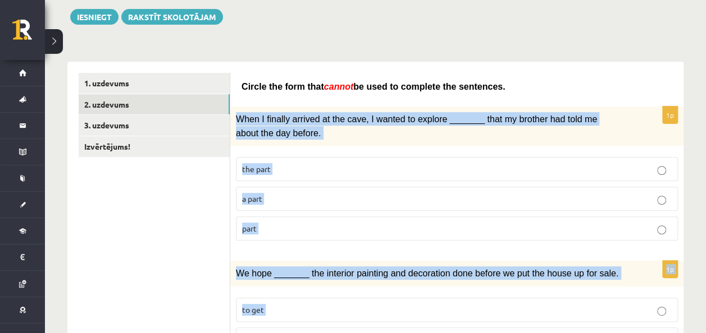
scroll to position [148, 0]
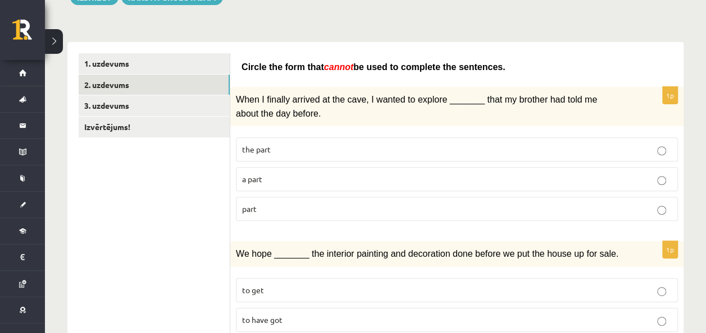
click at [304, 119] on div "When I finally arrived at the cave, I wanted to explore _______ that my brother…" at bounding box center [456, 106] width 453 height 39
click at [304, 140] on label "the part" at bounding box center [457, 150] width 442 height 24
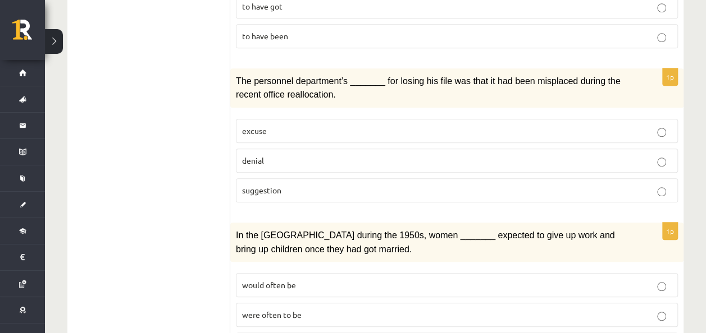
scroll to position [466, 0]
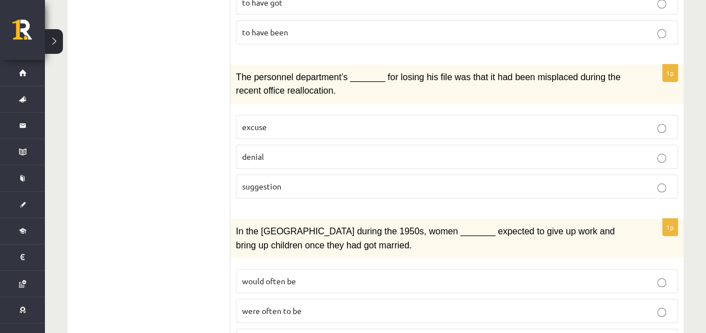
click at [303, 122] on p "excuse" at bounding box center [456, 127] width 429 height 12
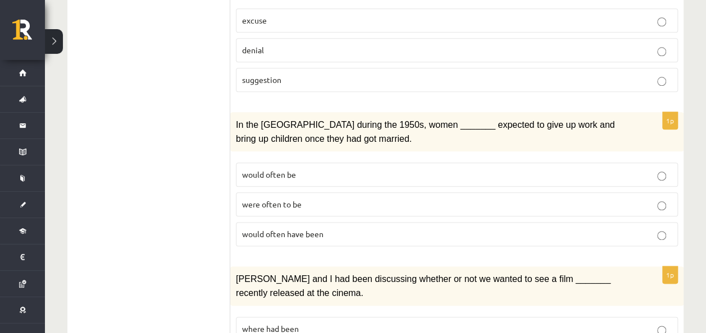
scroll to position [575, 0]
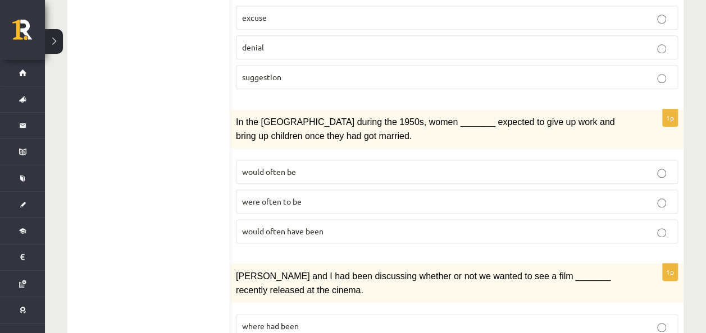
click at [295, 196] on p "were often to be" at bounding box center [456, 202] width 429 height 12
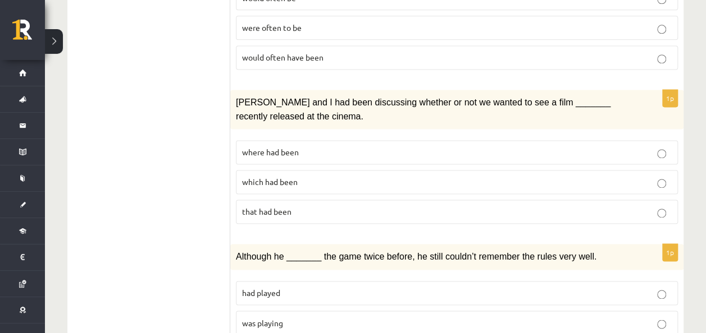
scroll to position [750, 0]
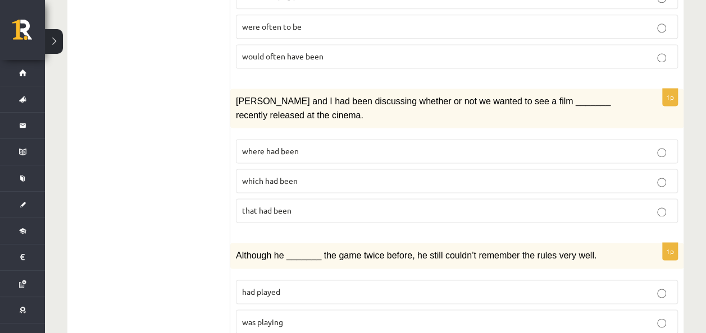
click at [308, 205] on p "that had been" at bounding box center [456, 211] width 429 height 12
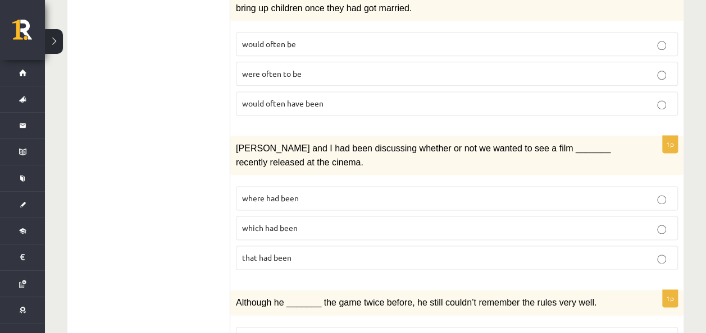
scroll to position [703, 0]
click at [305, 222] on label "which had been" at bounding box center [457, 229] width 442 height 24
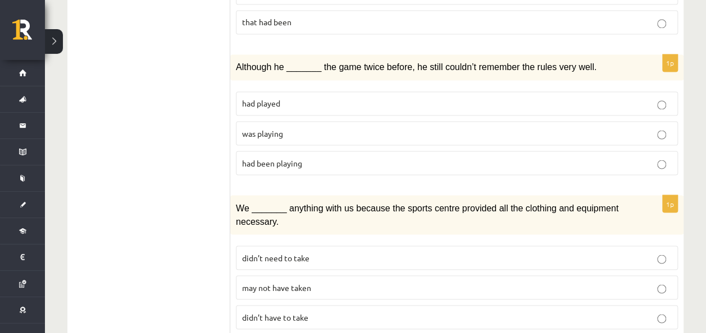
scroll to position [940, 0]
click at [287, 97] on p "had played" at bounding box center [456, 103] width 429 height 12
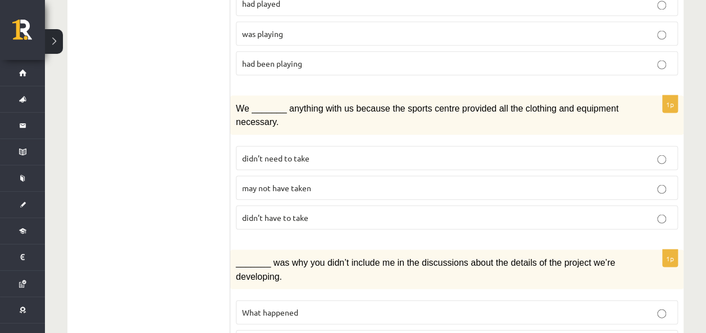
scroll to position [1041, 0]
click at [280, 151] on span "didn’t need to take" at bounding box center [275, 156] width 67 height 10
click at [291, 210] on span "didn’t have to take" at bounding box center [275, 215] width 66 height 10
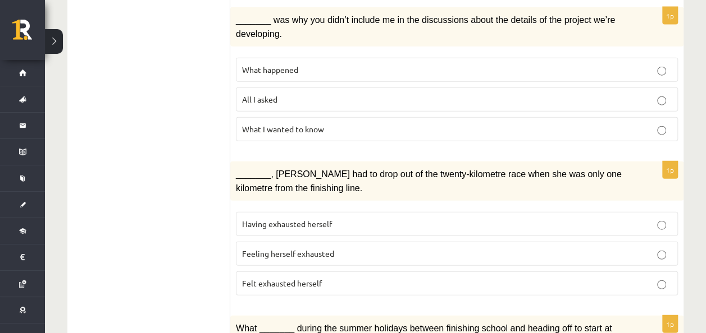
scroll to position [1282, 0]
click at [309, 117] on label "What I wanted to know" at bounding box center [457, 129] width 442 height 24
click at [319, 278] on span "Felt exhausted herself" at bounding box center [282, 283] width 80 height 10
click at [343, 241] on label "Feeling herself exhausted" at bounding box center [457, 253] width 442 height 24
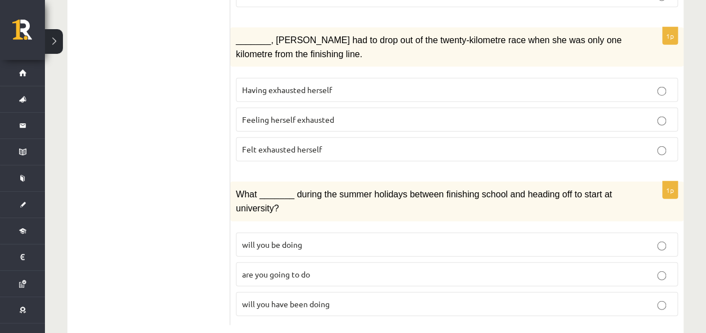
click at [295, 240] on span "will you be doing" at bounding box center [272, 245] width 60 height 10
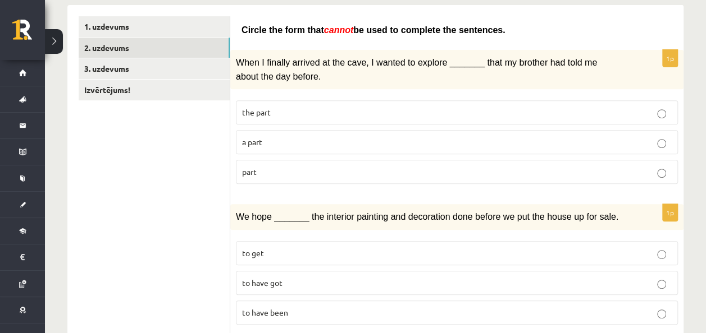
scroll to position [0, 0]
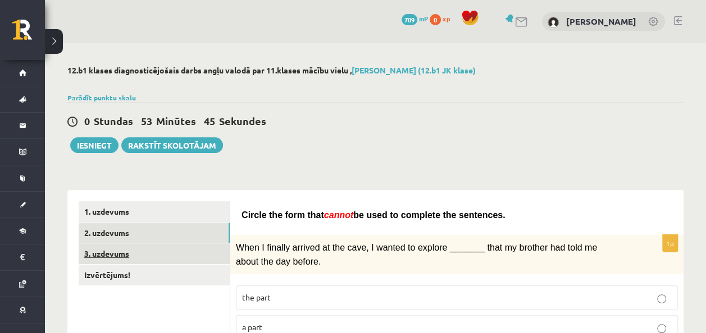
click at [153, 263] on link "3. uzdevums" at bounding box center [154, 254] width 151 height 21
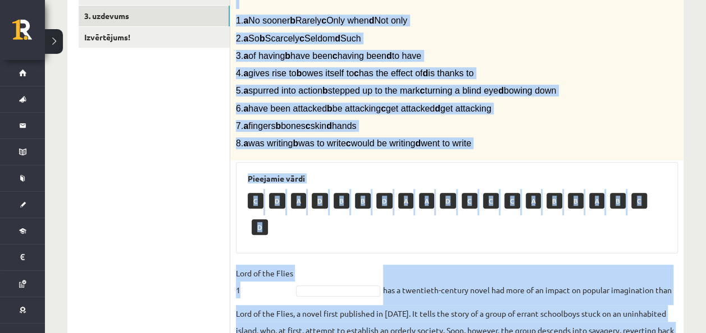
scroll to position [454, 0]
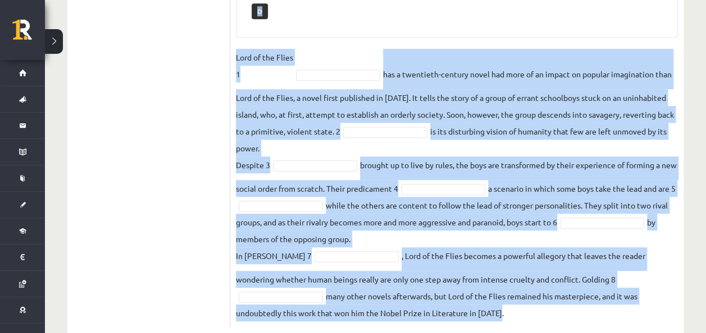
drag, startPoint x: 235, startPoint y: 54, endPoint x: 606, endPoint y: 361, distance: 482.0
copy div "Complete the text with the correct words (a–d). 1. a No sooner b Rarely c Only …"
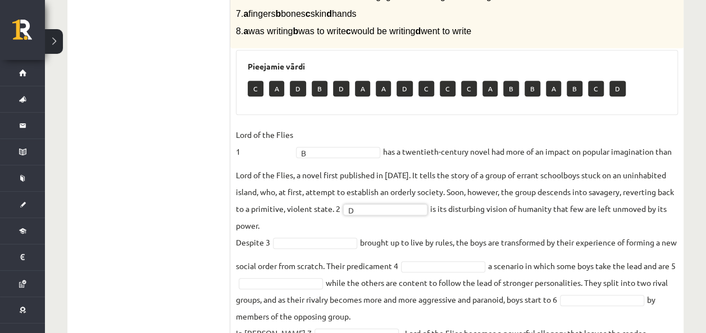
scroll to position [352, 0]
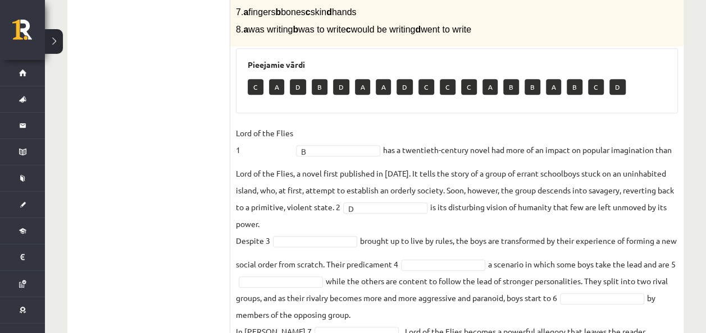
click at [319, 248] on fieldset "Lord of the Flies 1 B * has a twentieth-century novel had more of an impact on …" at bounding box center [457, 261] width 442 height 273
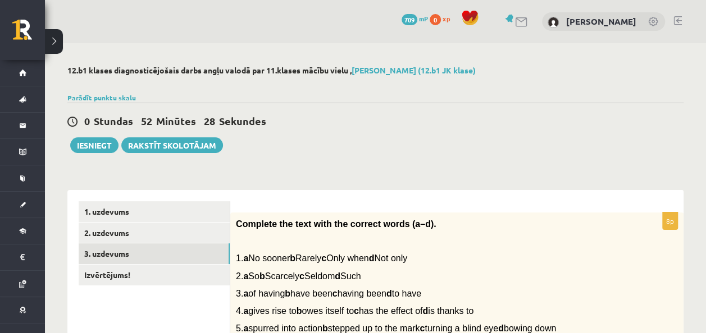
scroll to position [62, 0]
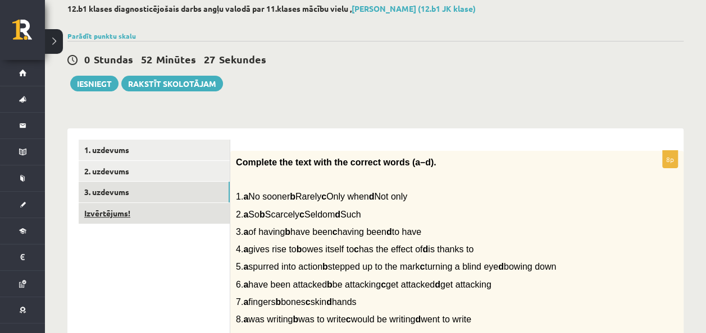
click at [201, 211] on link "Izvērtējums!" at bounding box center [154, 213] width 151 height 21
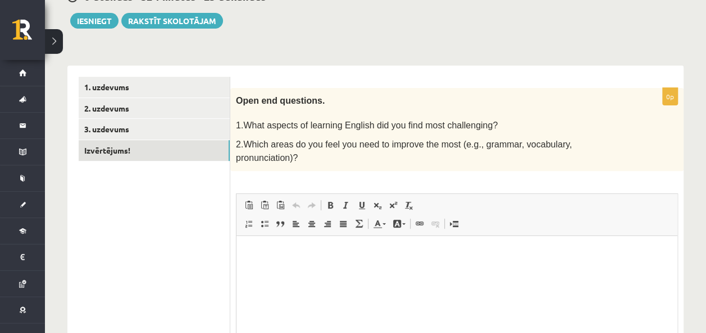
scroll to position [0, 0]
click at [99, 16] on button "Iesniegt" at bounding box center [94, 21] width 48 height 16
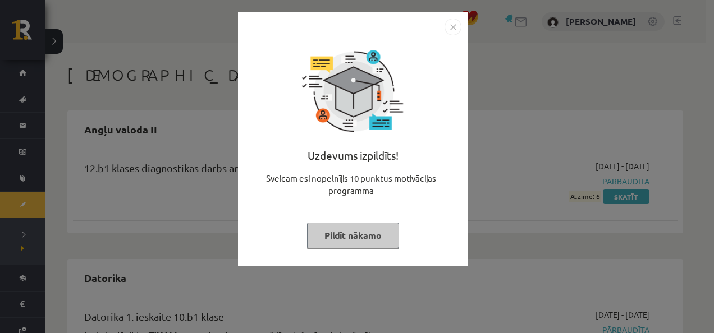
click at [350, 240] on button "Pildīt nākamo" at bounding box center [353, 236] width 92 height 26
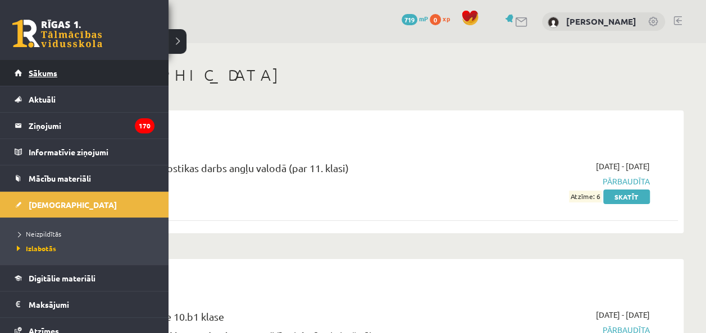
click at [22, 68] on link "Sākums" at bounding box center [85, 73] width 140 height 26
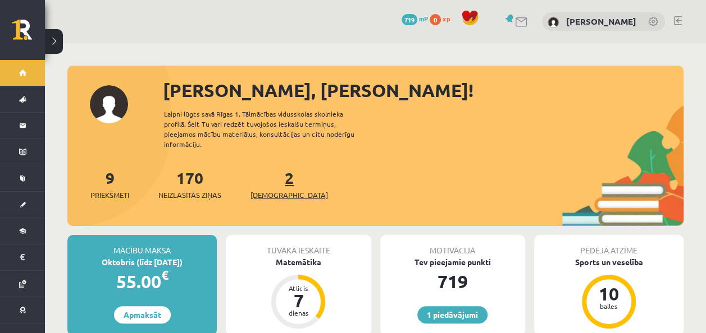
click at [272, 168] on link "2 Ieskaites" at bounding box center [288, 184] width 77 height 33
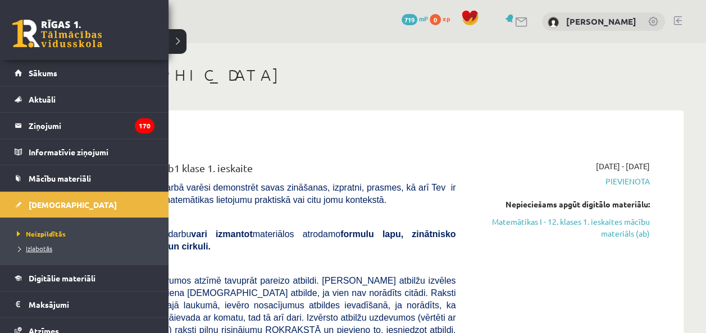
click at [44, 250] on span "Izlabotās" at bounding box center [33, 248] width 38 height 9
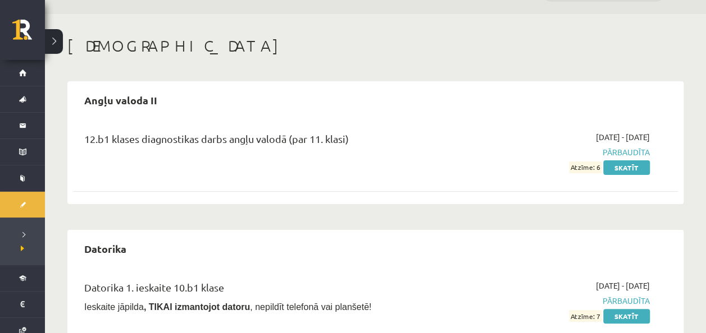
scroll to position [27, 0]
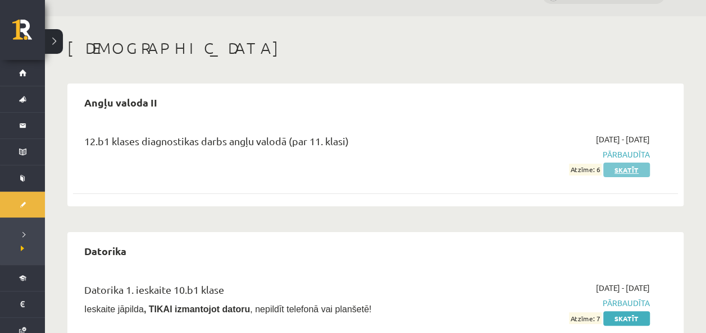
click at [630, 172] on link "Skatīt" at bounding box center [626, 170] width 47 height 15
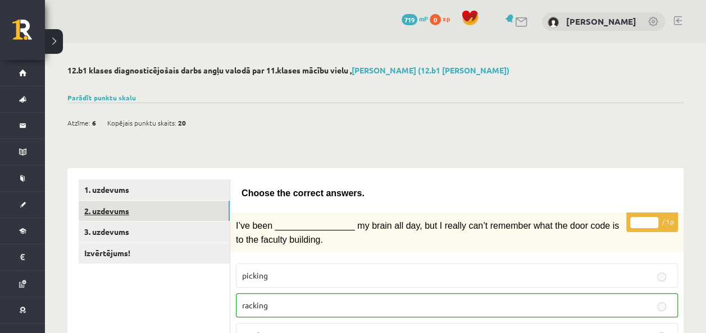
click at [199, 214] on link "2. uzdevums" at bounding box center [154, 211] width 151 height 21
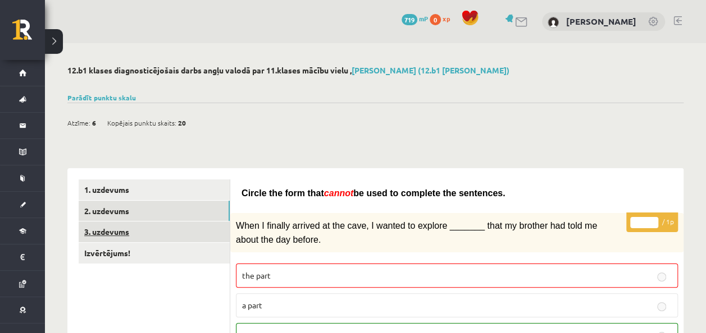
click at [148, 237] on link "3. uzdevums" at bounding box center [154, 232] width 151 height 21
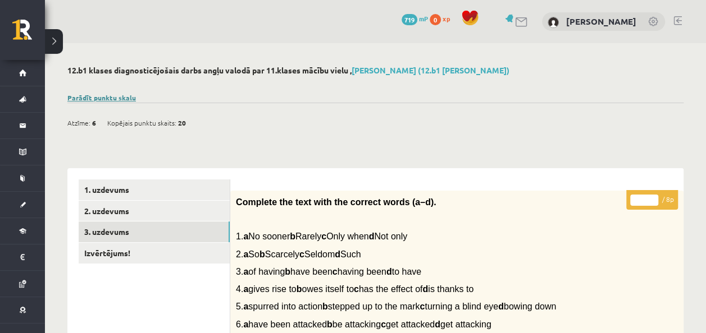
click at [119, 97] on link "Parādīt punktu skalu" at bounding box center [101, 97] width 68 height 9
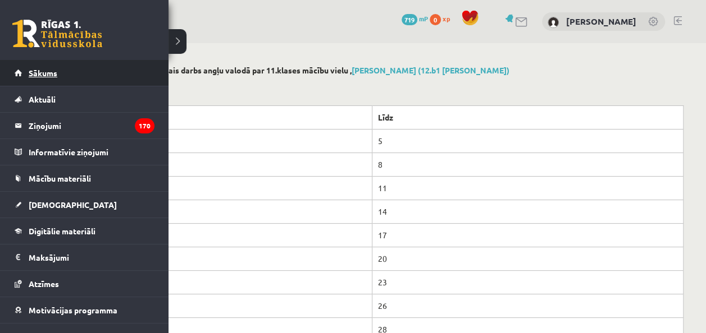
click at [44, 69] on span "Sākums" at bounding box center [43, 73] width 29 height 10
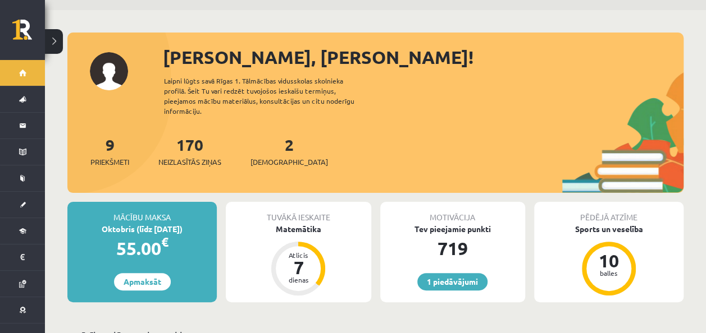
scroll to position [24, 0]
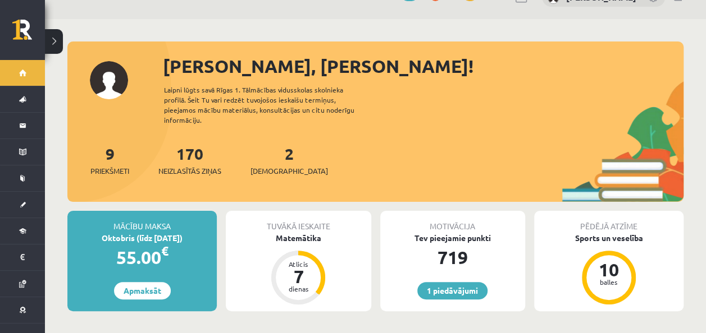
click at [284, 142] on div "2 Ieskaites" at bounding box center [288, 159] width 77 height 35
click at [268, 146] on link "2 Ieskaites" at bounding box center [288, 160] width 77 height 33
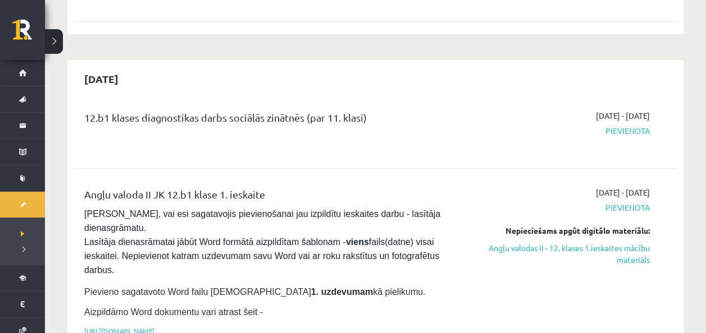
scroll to position [573, 0]
click at [526, 243] on link "Angļu valodas II - 12. klases 1.ieskaites mācību materiāls" at bounding box center [560, 255] width 177 height 24
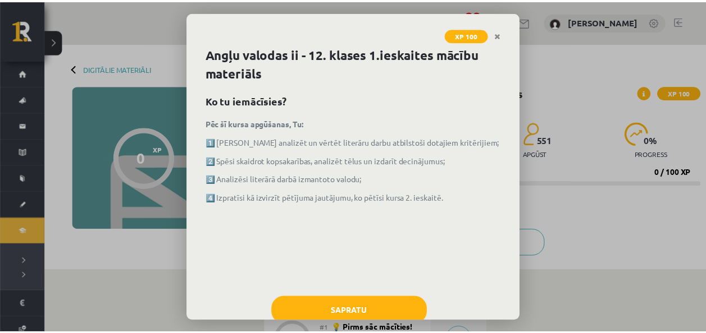
scroll to position [30, 0]
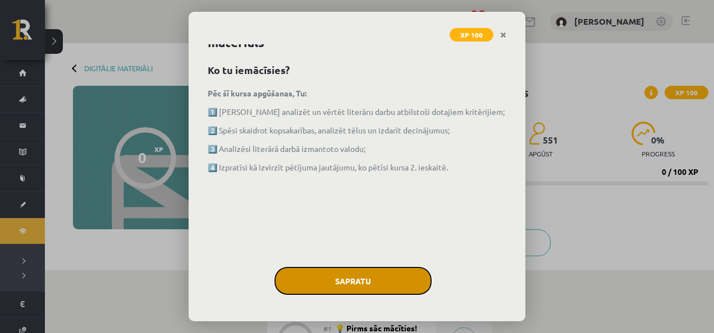
click at [368, 273] on button "Sapratu" at bounding box center [352, 281] width 157 height 28
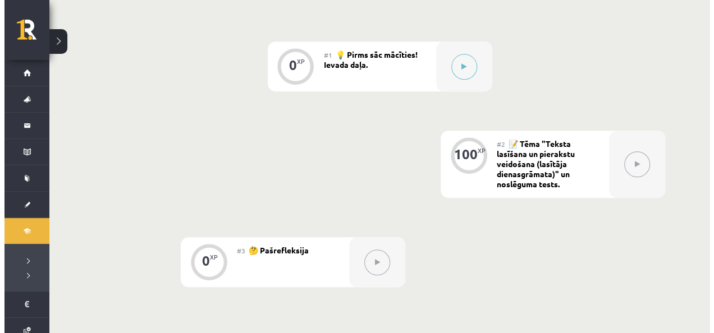
scroll to position [274, 0]
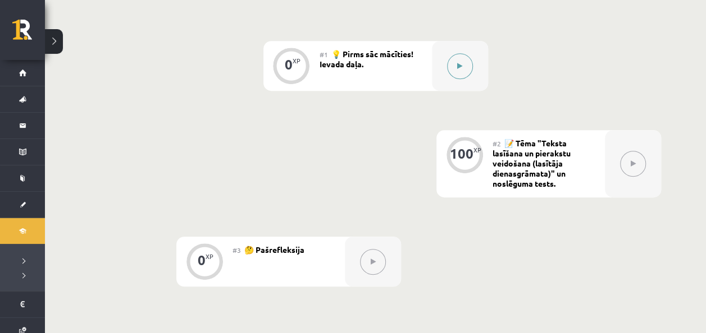
click at [460, 63] on icon at bounding box center [459, 66] width 5 height 7
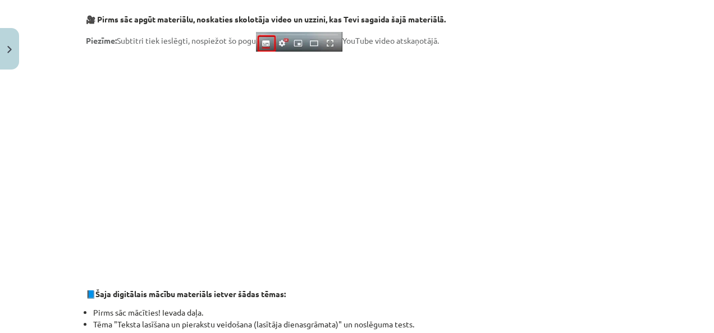
scroll to position [0, 0]
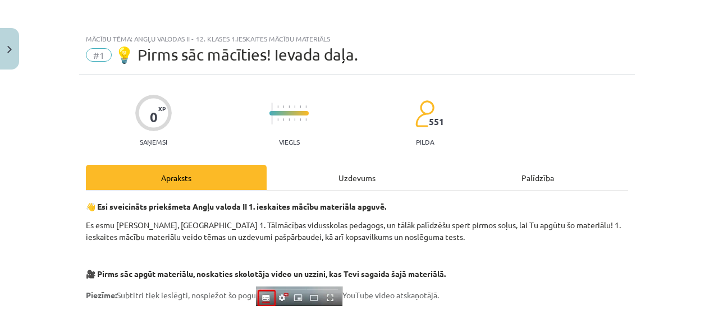
click at [326, 175] on div "Uzdevums" at bounding box center [357, 177] width 181 height 25
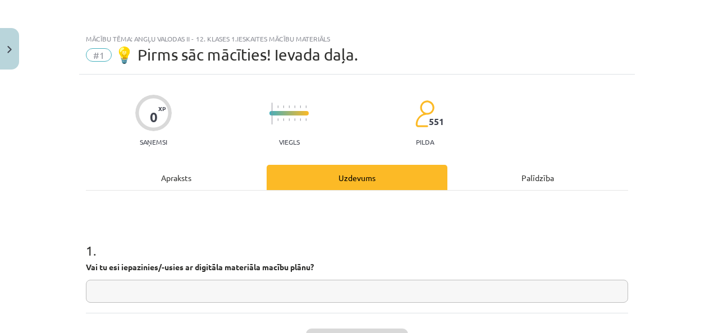
scroll to position [28, 0]
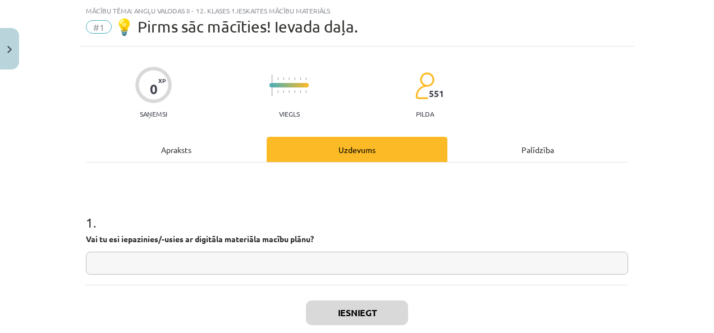
click at [200, 271] on input "text" at bounding box center [357, 263] width 542 height 23
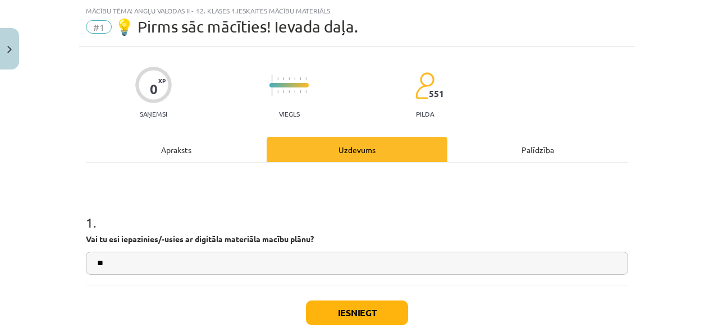
type input "**"
click at [325, 301] on button "Iesniegt" at bounding box center [357, 313] width 102 height 25
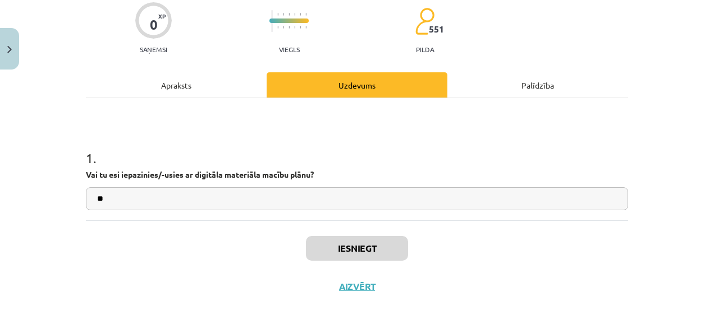
scroll to position [275, 0]
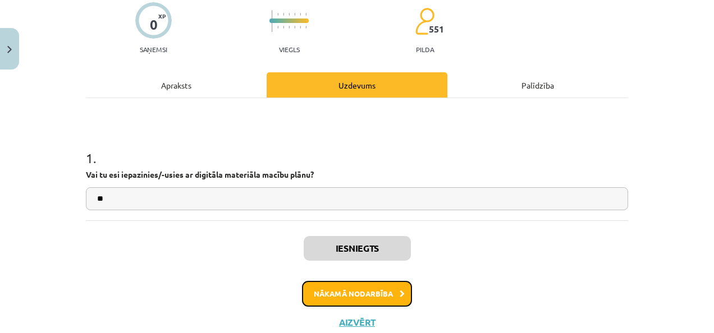
click at [368, 293] on button "Nākamā nodarbība" at bounding box center [357, 294] width 110 height 26
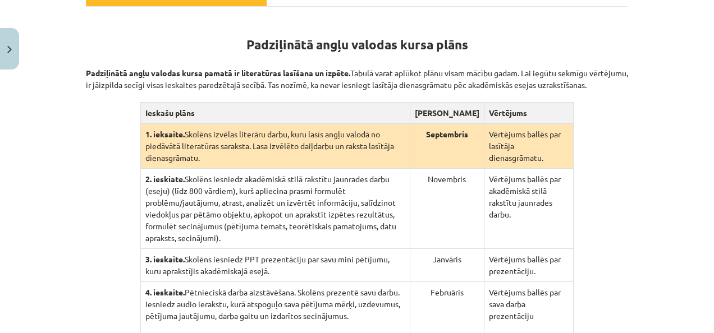
scroll to position [365, 0]
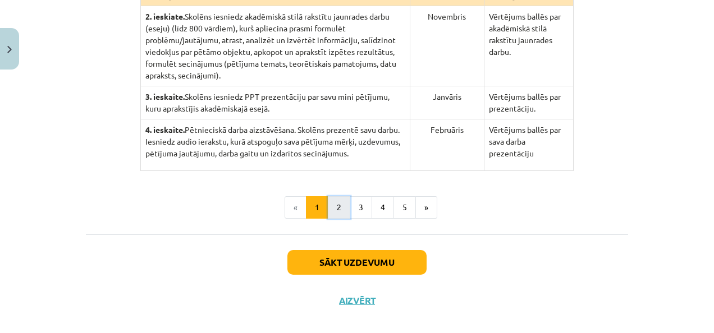
click at [339, 196] on button "2" at bounding box center [339, 207] width 22 height 22
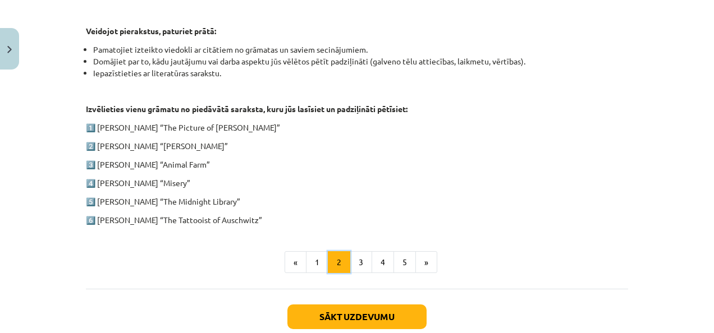
scroll to position [566, 0]
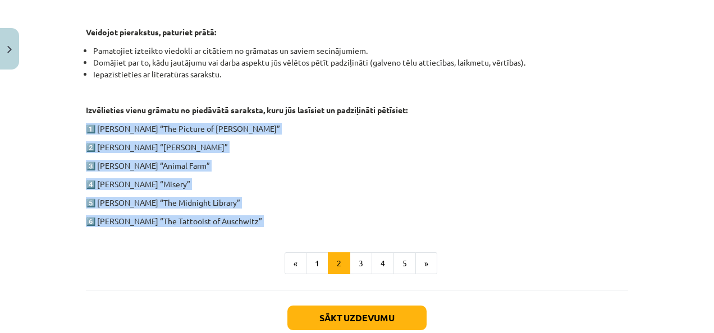
drag, startPoint x: 70, startPoint y: 119, endPoint x: 238, endPoint y: 251, distance: 213.8
click at [238, 251] on div "Mācību tēma: Angļu valodas ii - 12. klases 1.ieskaites mācību materiāls #2 📝 Tē…" at bounding box center [357, 166] width 714 height 333
copy div "1️⃣ Oscar Wilde “The Picture of Dorian Gray” 2️⃣ Charles Dickens “Oliver Twist”…"
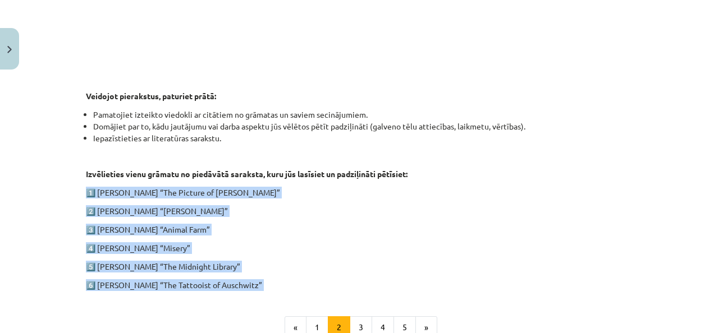
click at [530, 287] on p "6️⃣ Heather Morris “The Tattooist of Auschwitz”" at bounding box center [357, 286] width 542 height 12
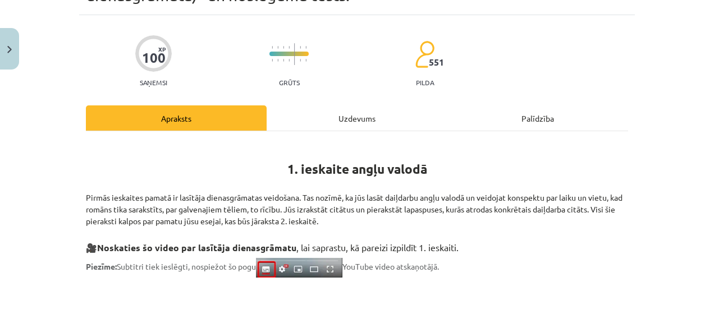
scroll to position [0, 0]
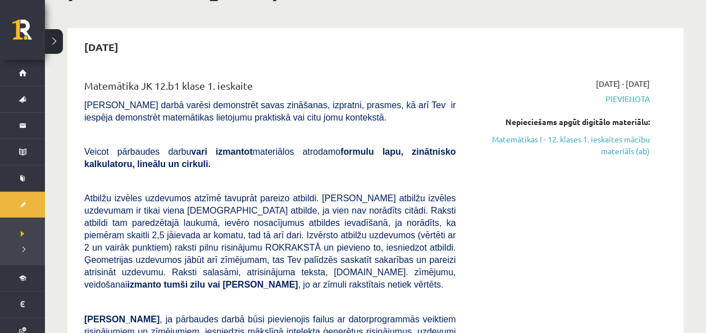
scroll to position [84, 0]
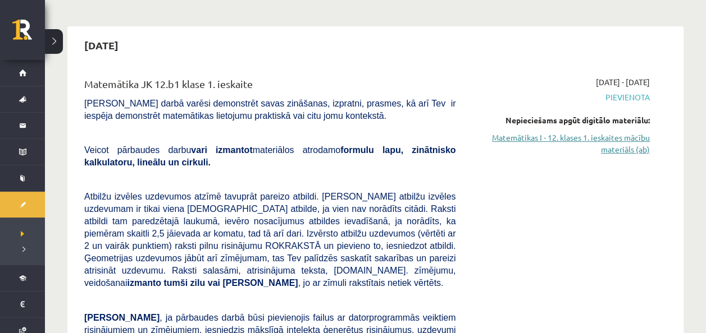
click at [589, 141] on link "Matemātikas I - 12. klases 1. ieskaites mācību materiāls (ab)" at bounding box center [560, 144] width 177 height 24
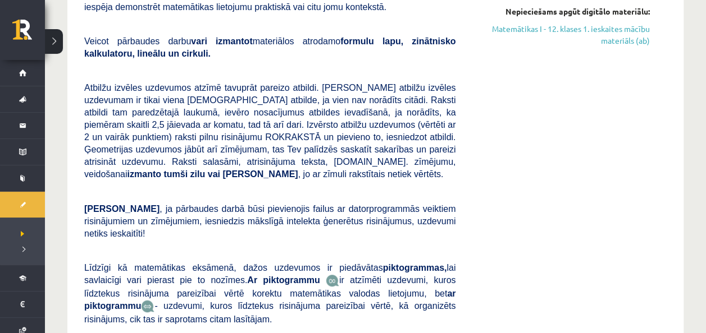
scroll to position [207, 0]
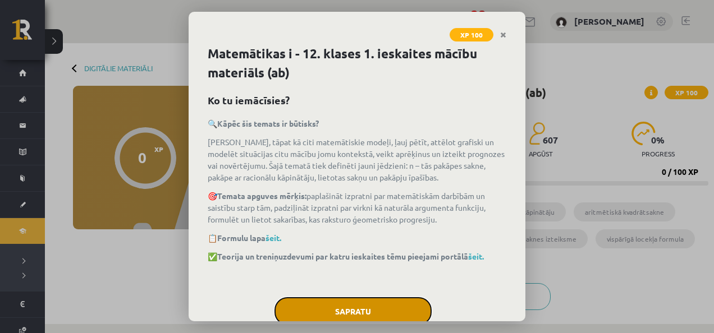
click at [367, 305] on button "Sapratu" at bounding box center [352, 311] width 157 height 28
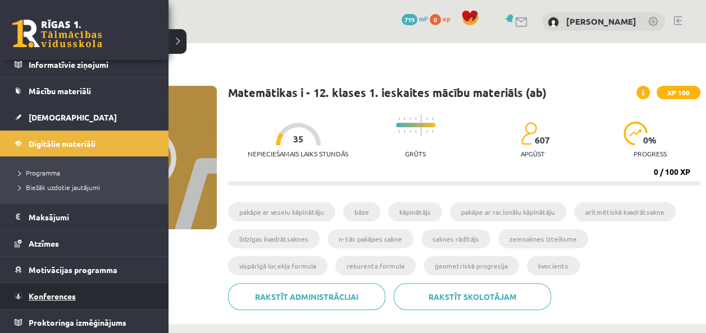
click at [66, 289] on link "Konferences" at bounding box center [85, 296] width 140 height 26
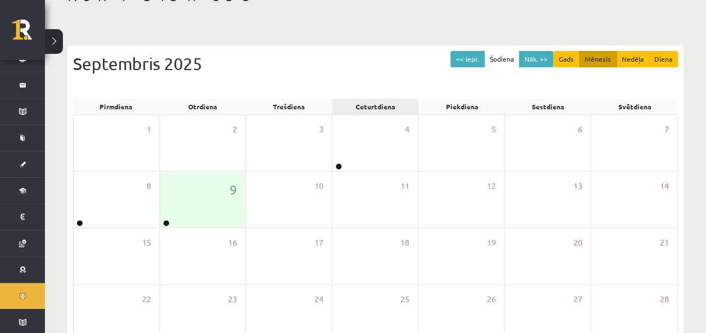
scroll to position [81, 0]
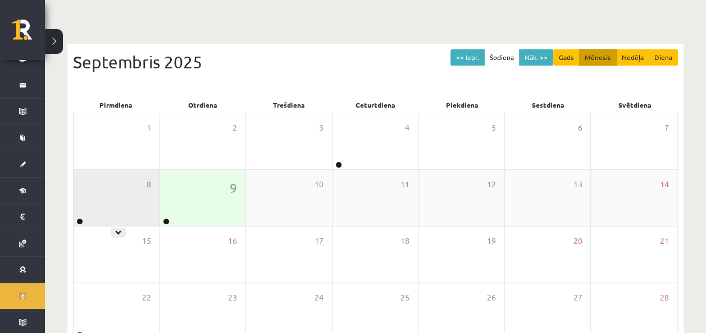
click at [113, 194] on div "8" at bounding box center [117, 198] width 86 height 56
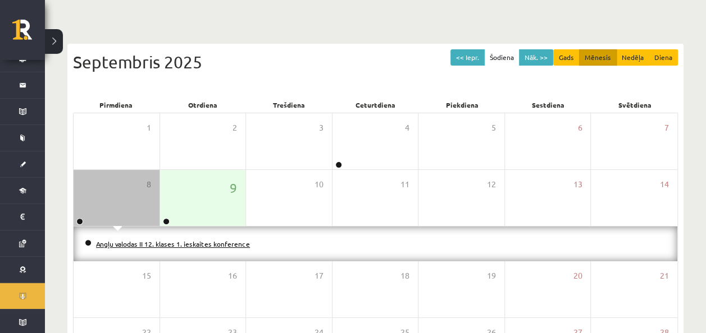
click at [149, 240] on link "Angļu valodas II 12. klases 1. ieskaites konference" at bounding box center [173, 244] width 154 height 9
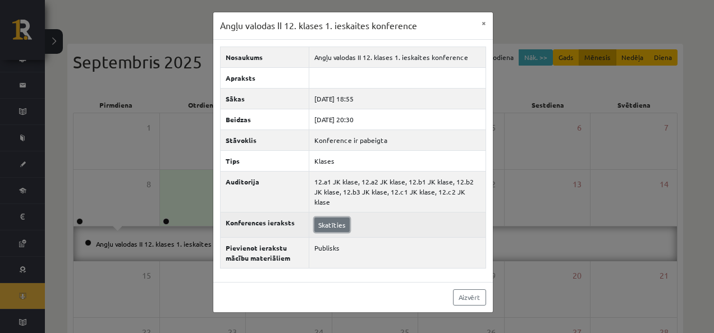
click at [328, 218] on link "Skatīties" at bounding box center [331, 225] width 35 height 15
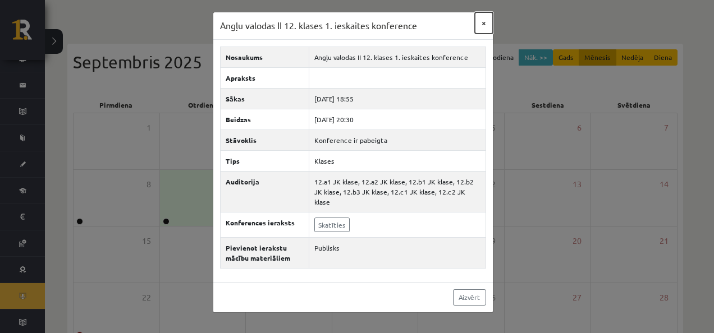
click at [484, 25] on button "×" at bounding box center [484, 22] width 18 height 21
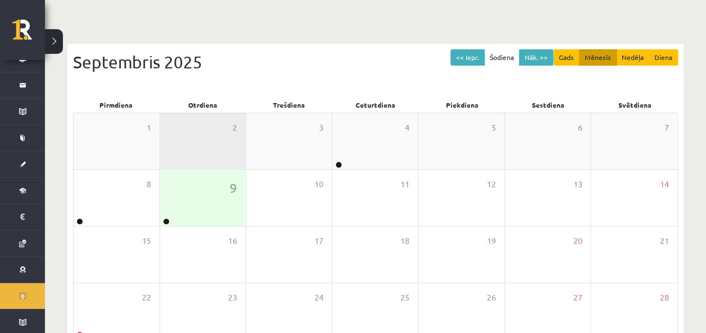
scroll to position [0, 0]
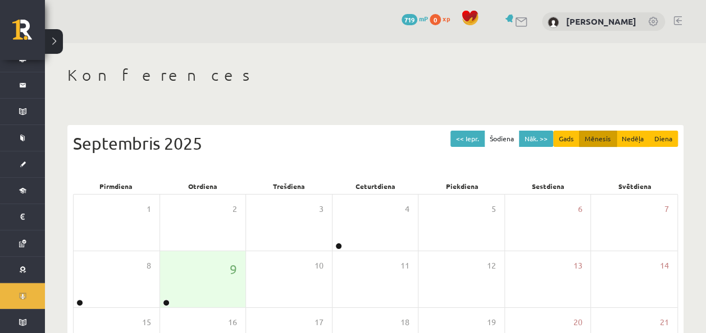
click at [676, 21] on link at bounding box center [677, 20] width 8 height 9
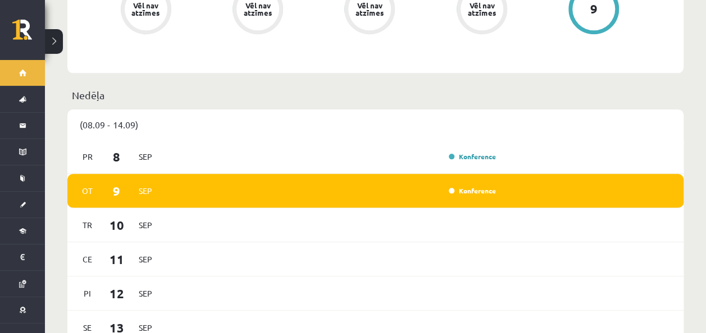
scroll to position [649, 0]
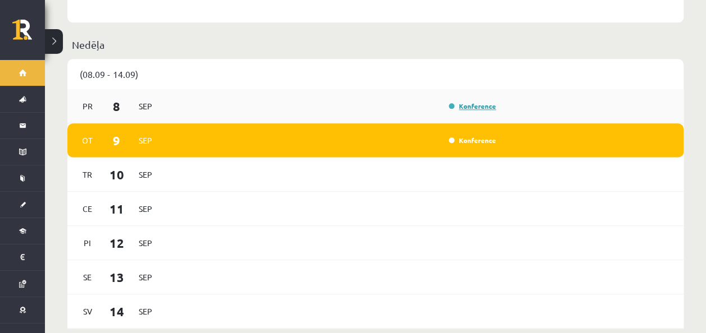
click at [470, 102] on link "Konference" at bounding box center [471, 106] width 47 height 9
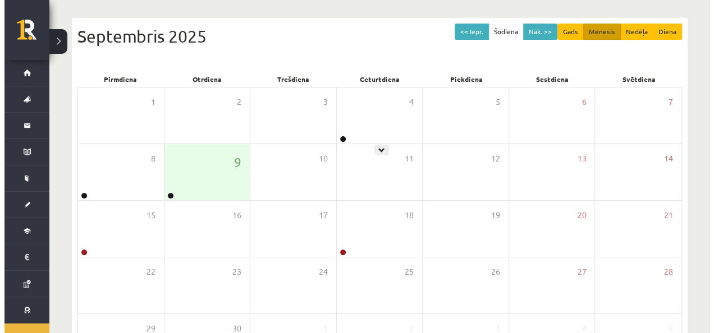
scroll to position [108, 0]
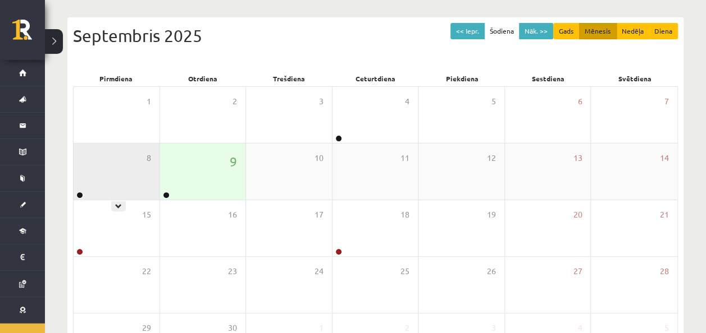
click at [134, 188] on div "8" at bounding box center [117, 172] width 86 height 56
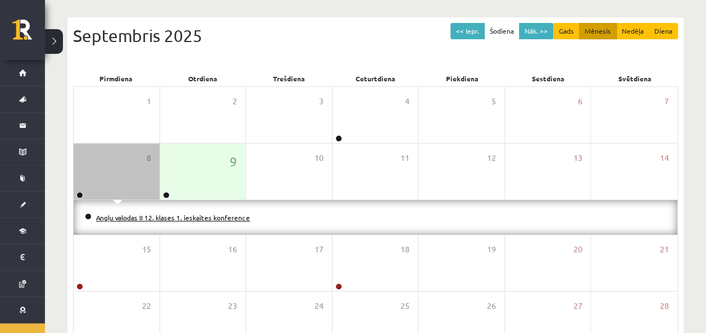
click at [138, 218] on link "Angļu valodas II 12. klases 1. ieskaites konference" at bounding box center [173, 217] width 154 height 9
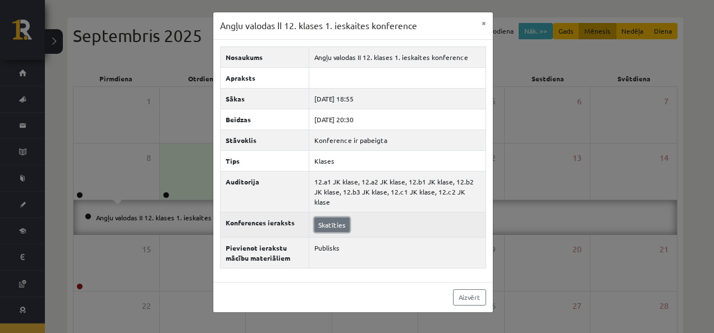
click at [340, 218] on link "Skatīties" at bounding box center [331, 225] width 35 height 15
